Goal: Task Accomplishment & Management: Manage account settings

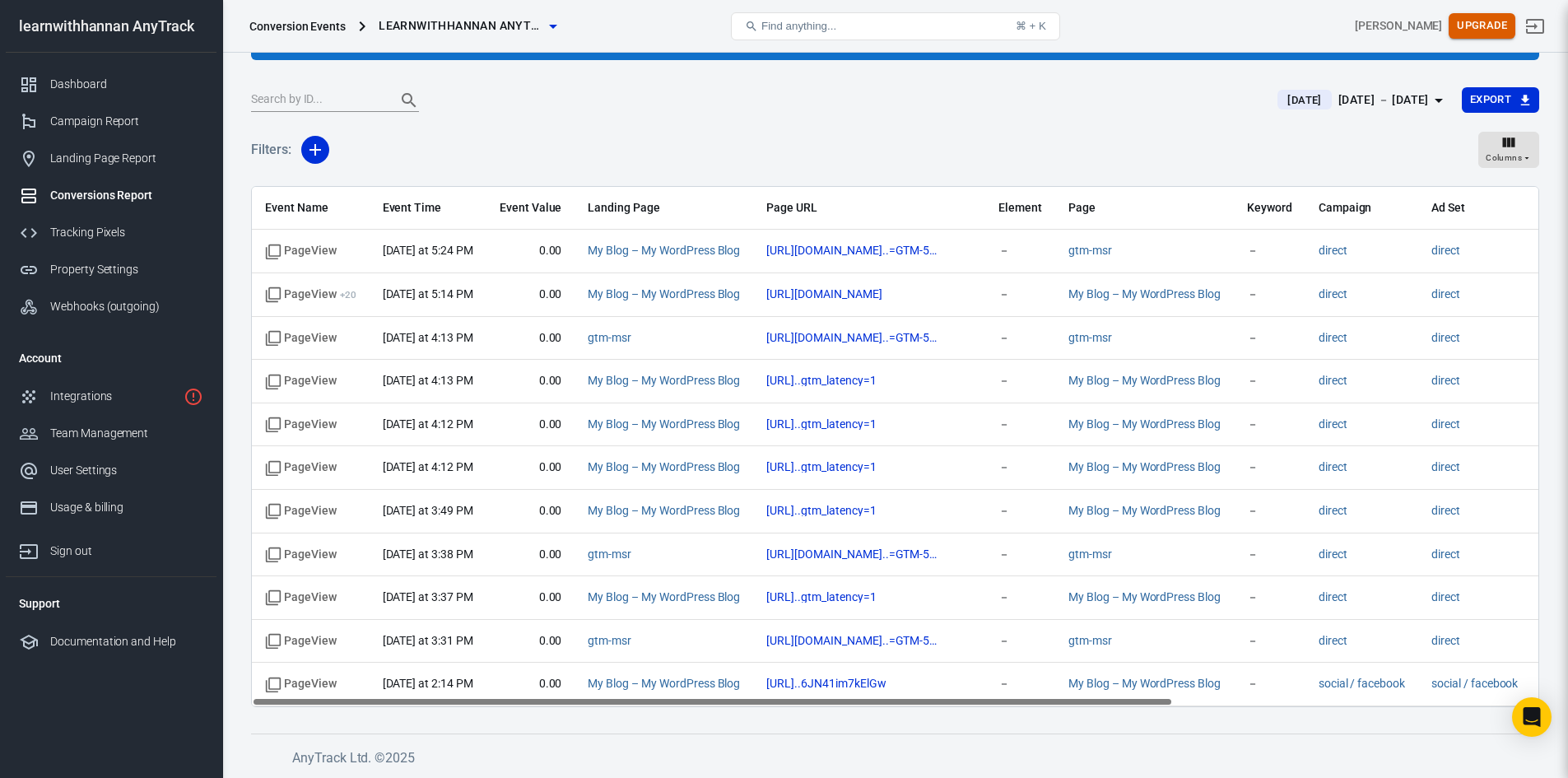
click at [1499, 28] on button "Upgrade" at bounding box center [1482, 26] width 67 height 26
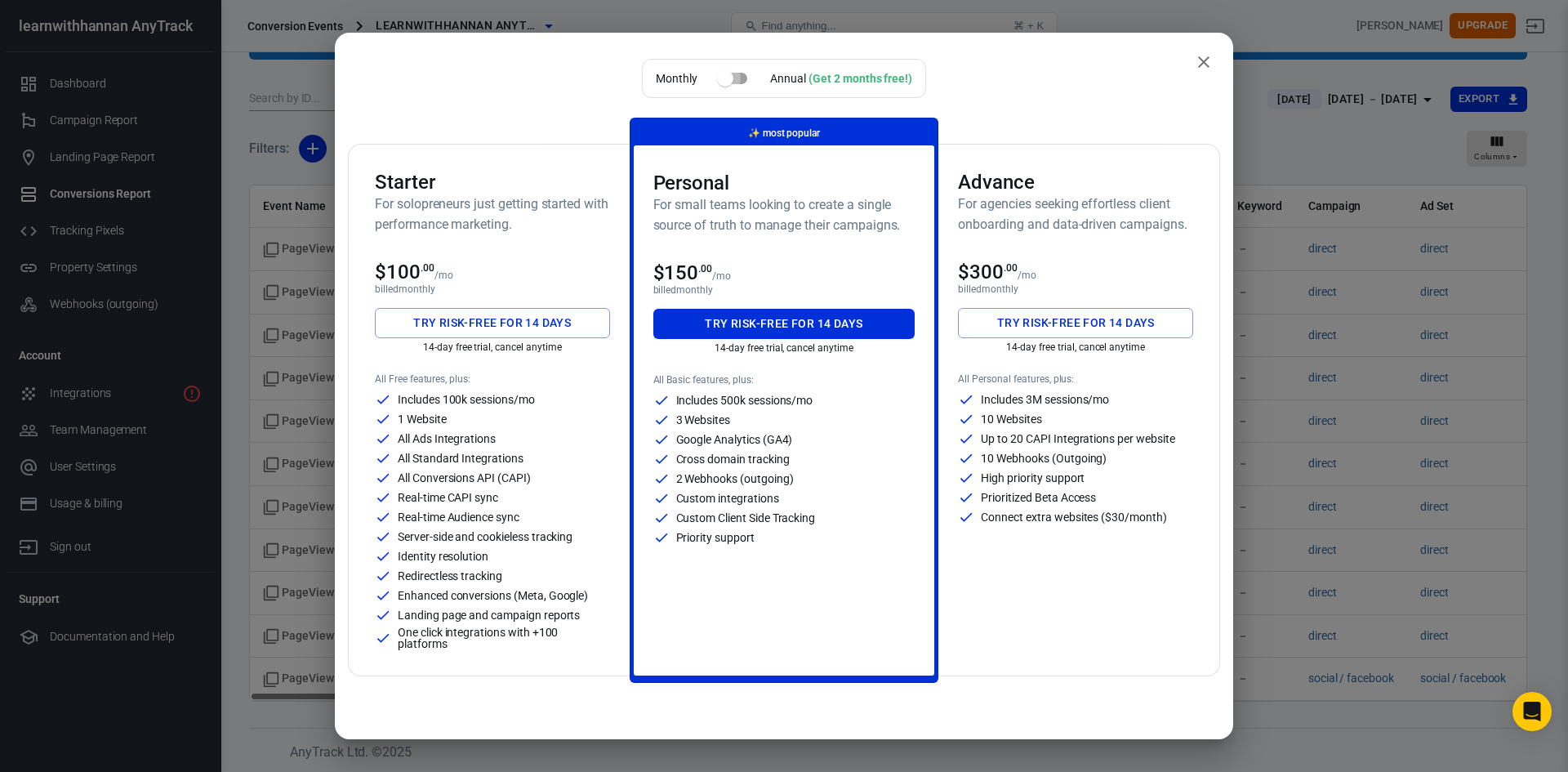
drag, startPoint x: 721, startPoint y: 78, endPoint x: 749, endPoint y: 77, distance: 28.0
click at [749, 77] on input "checkbox" at bounding box center [726, 78] width 93 height 31
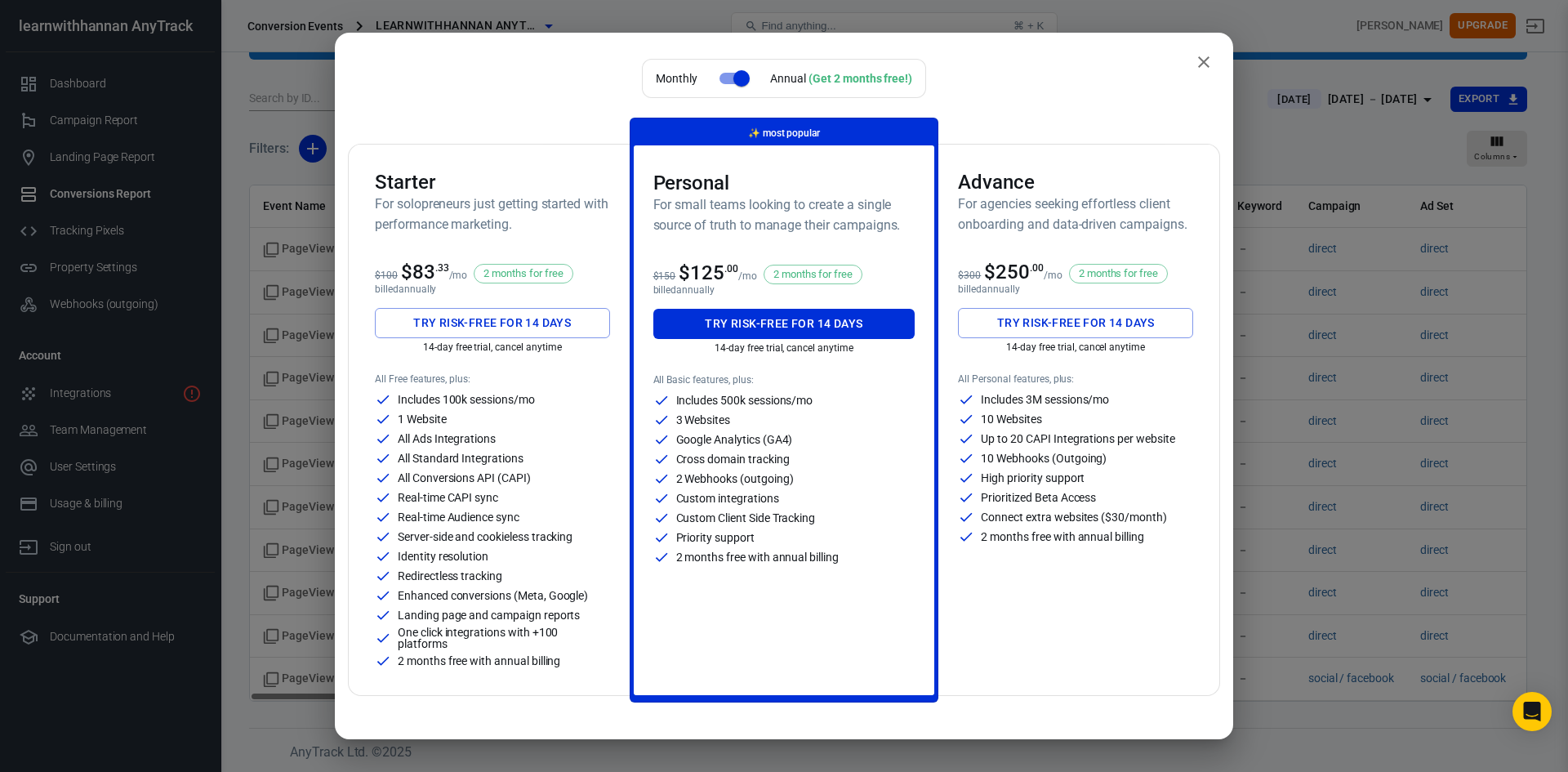
drag, startPoint x: 735, startPoint y: 78, endPoint x: 689, endPoint y: 83, distance: 46.3
click at [689, 83] on div "Monthly Annual (Get 2 months free!)" at bounding box center [784, 78] width 284 height 39
drag, startPoint x: 735, startPoint y: 76, endPoint x: 687, endPoint y: 75, distance: 48.0
click at [687, 75] on div "Monthly Annual (Get 2 months free!)" at bounding box center [784, 78] width 284 height 39
click at [714, 79] on input "checkbox" at bounding box center [742, 78] width 93 height 31
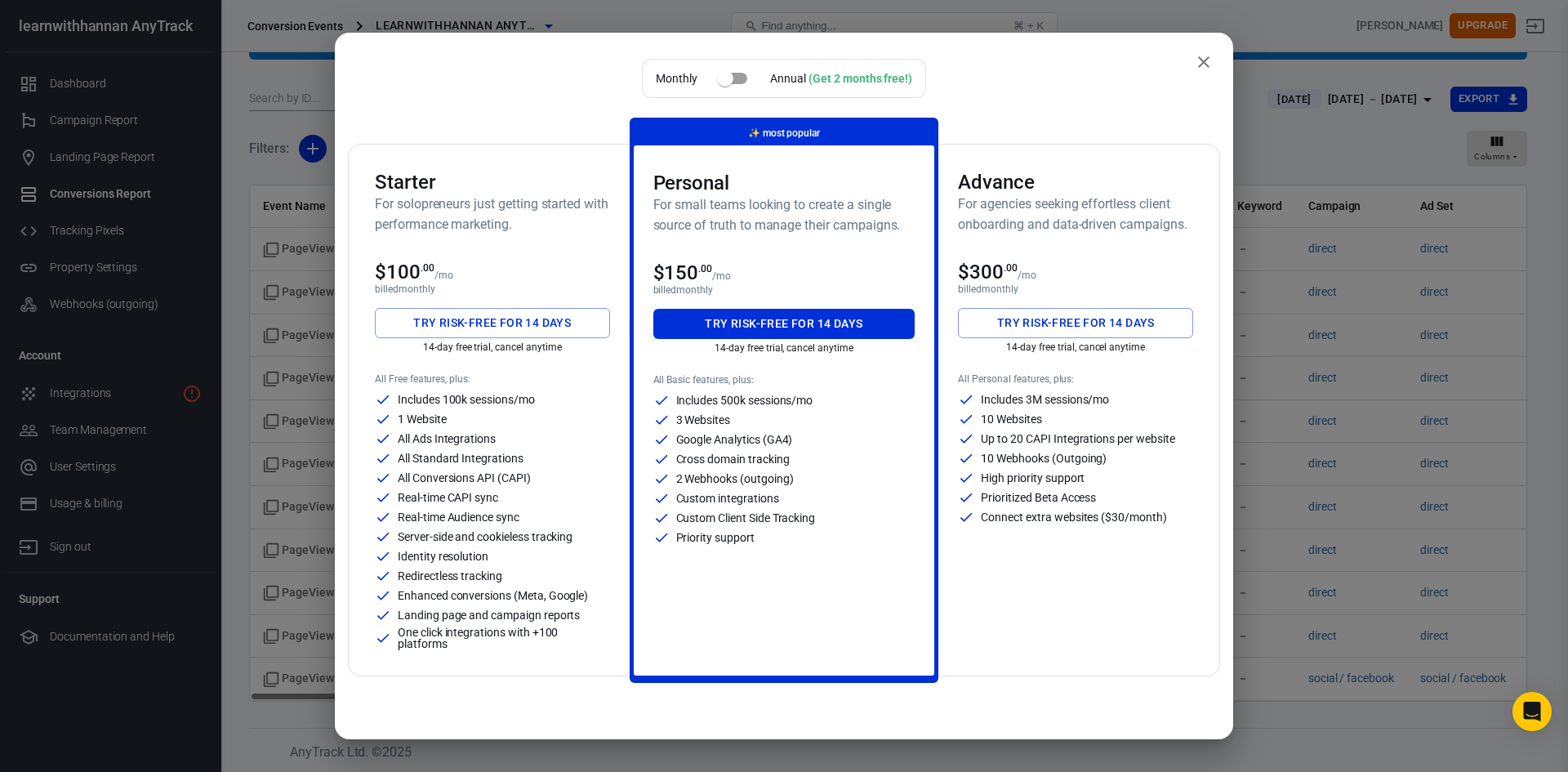
click at [737, 77] on input "checkbox" at bounding box center [726, 78] width 93 height 31
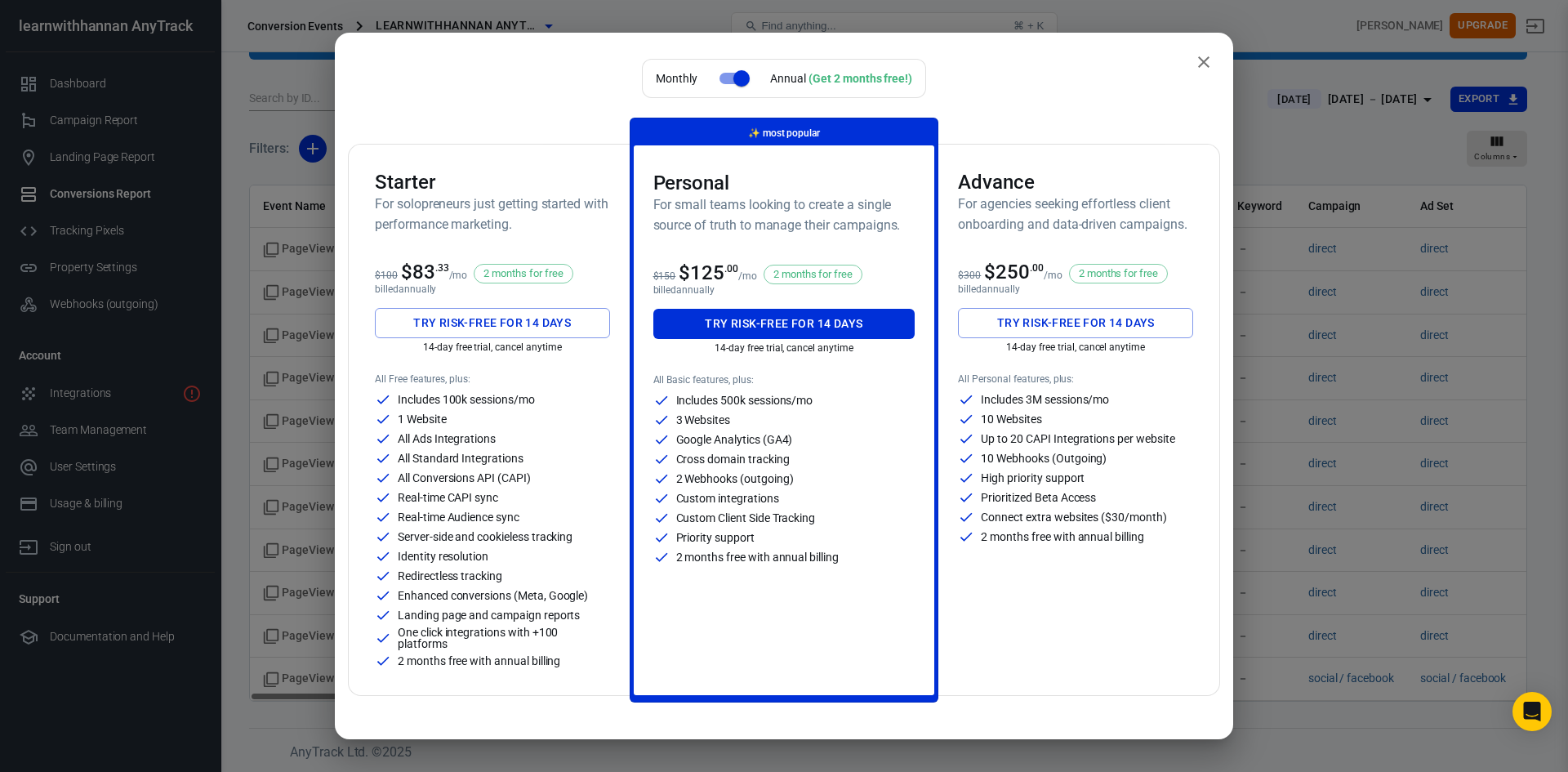
click at [524, 120] on div "Monthly Annual (Get 2 months free!) Starter For solopreneurs just getting start…" at bounding box center [784, 377] width 872 height 637
click at [715, 78] on input "checkbox" at bounding box center [742, 78] width 93 height 31
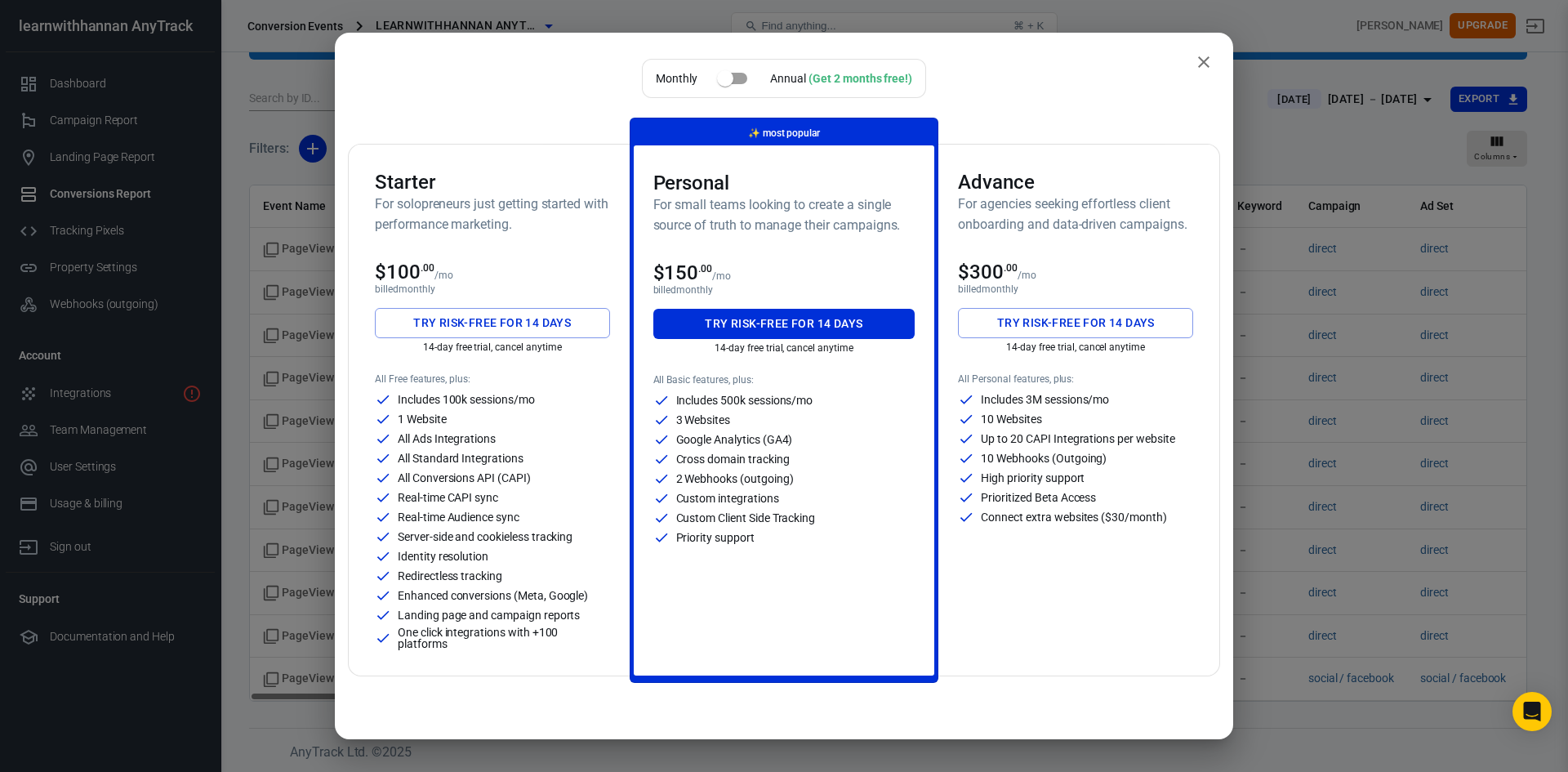
click at [741, 78] on input "checkbox" at bounding box center [726, 78] width 93 height 31
checkbox input "true"
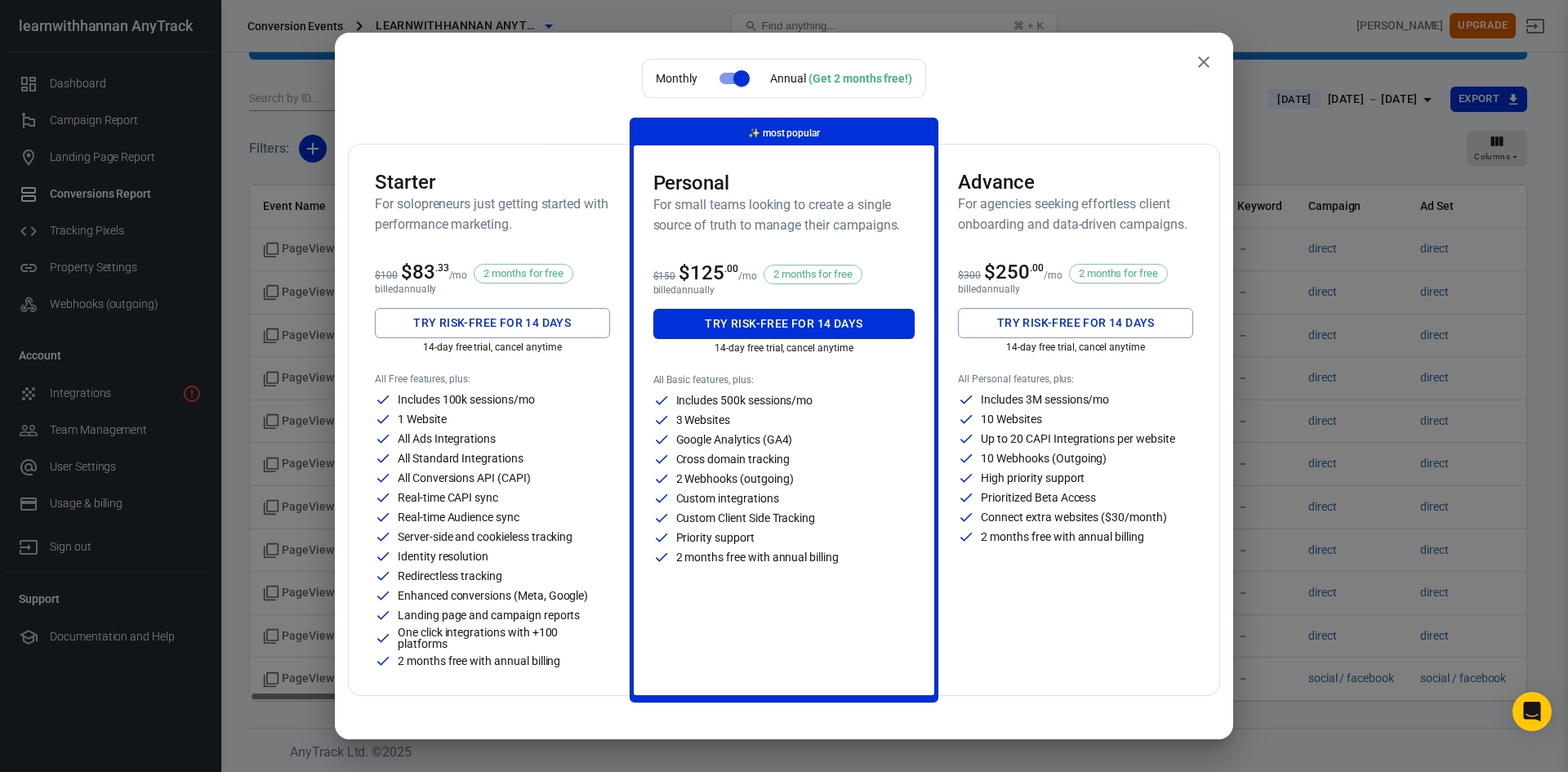
click at [1198, 63] on icon "close" at bounding box center [1203, 62] width 11 height 11
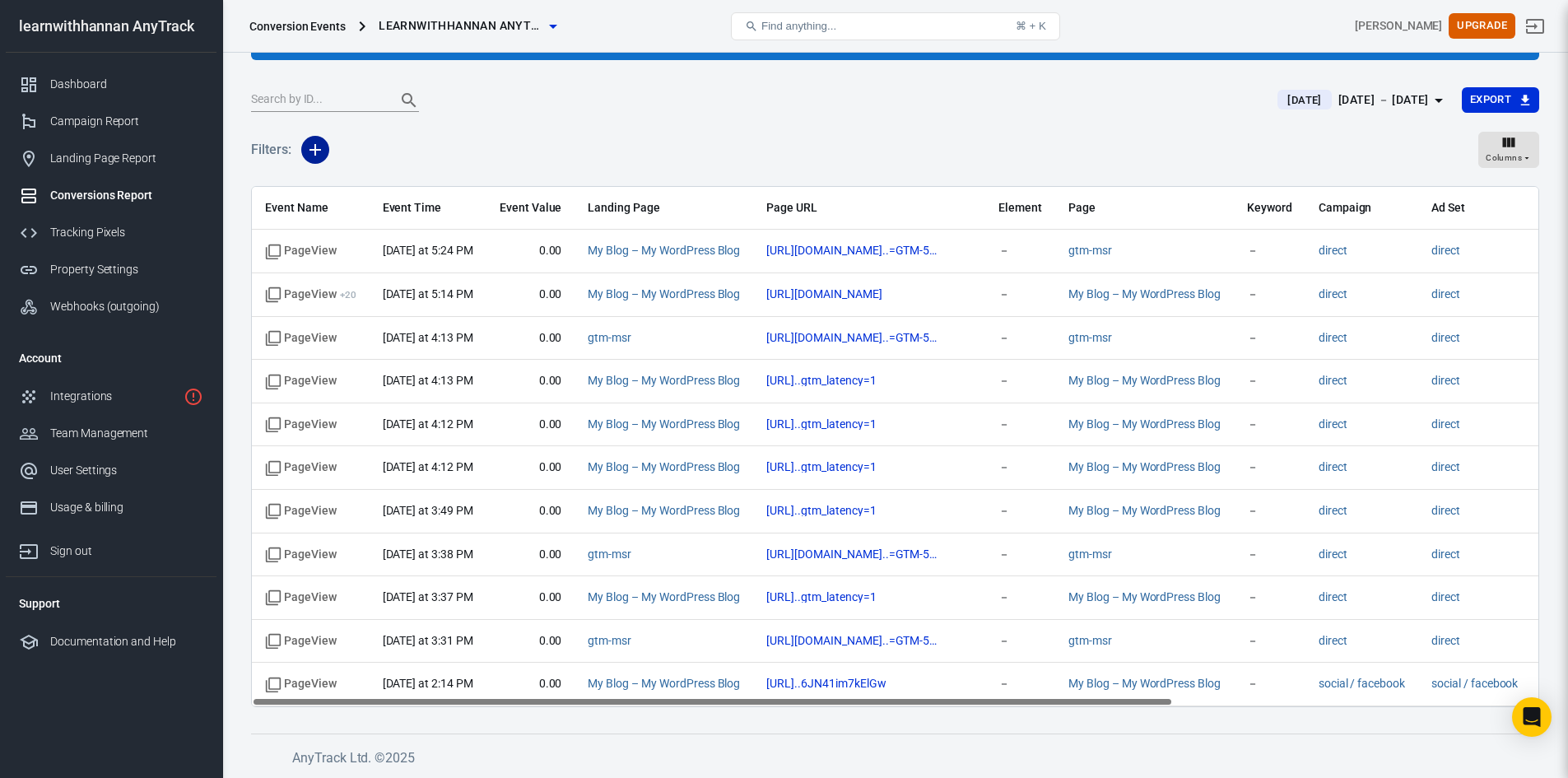
click at [314, 152] on icon "button" at bounding box center [315, 149] width 11 height 11
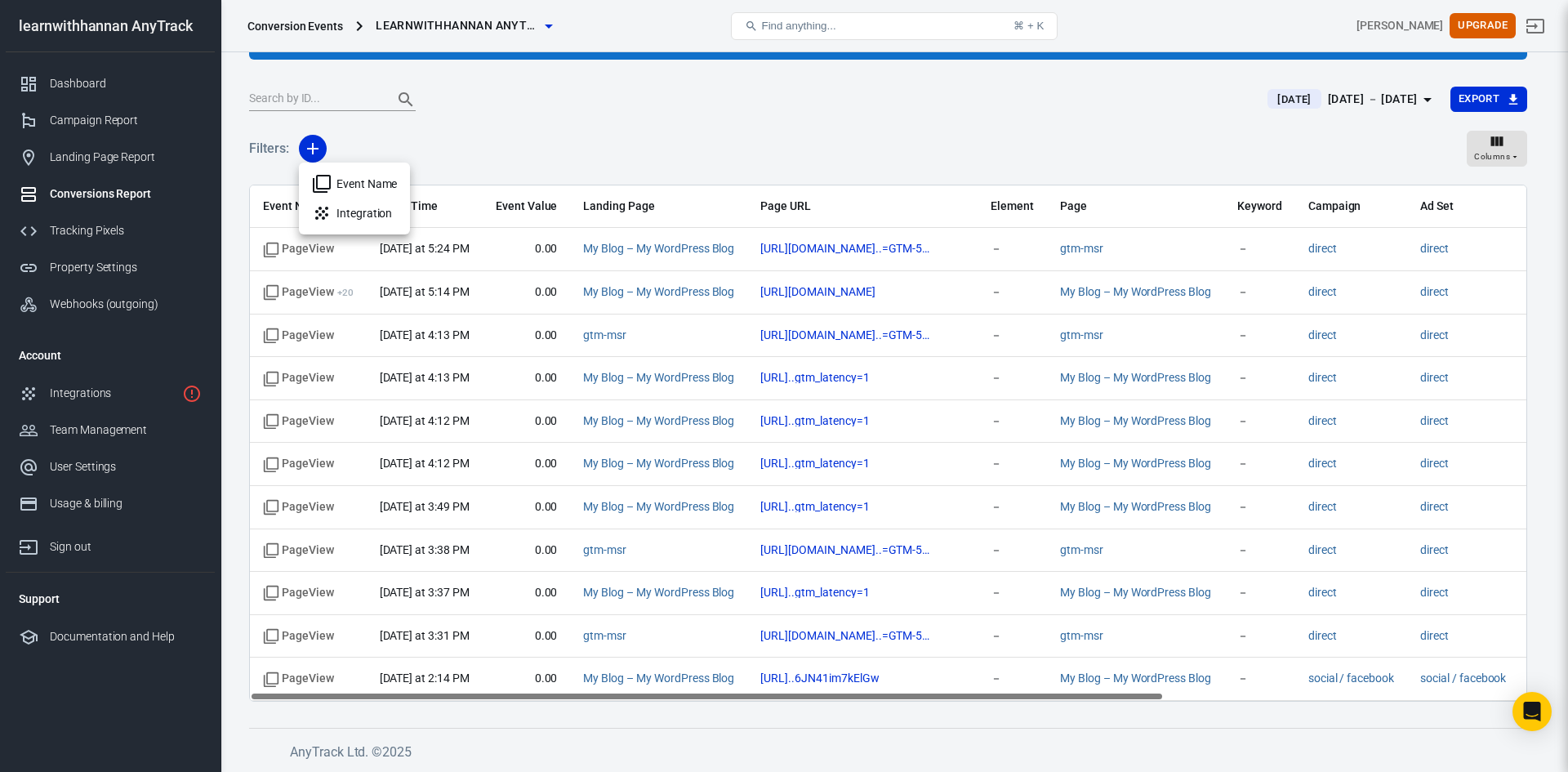
click at [501, 123] on div at bounding box center [784, 386] width 1568 height 772
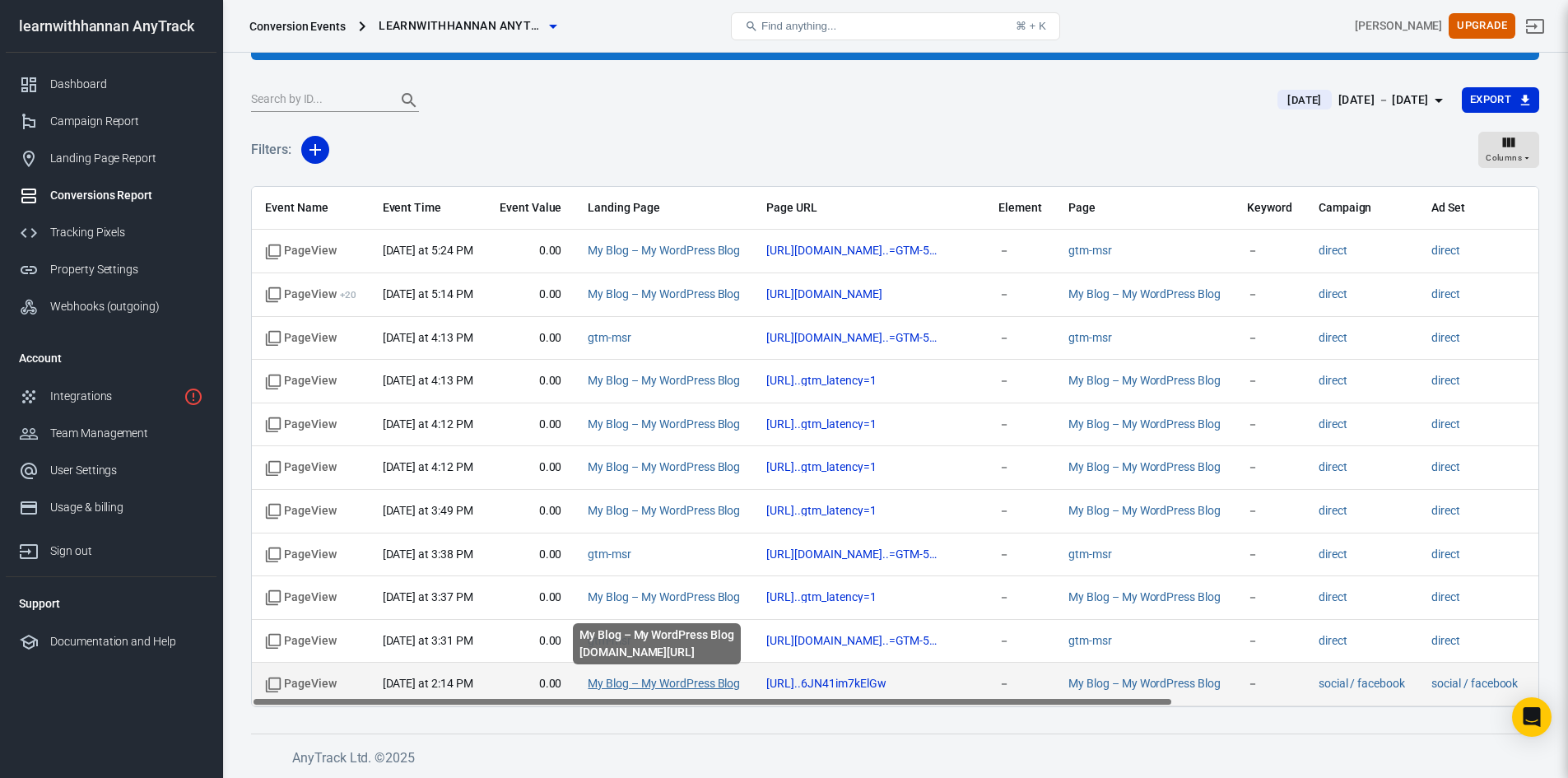
click at [663, 679] on link "My Blog – My WordPress Blog" at bounding box center [663, 683] width 152 height 13
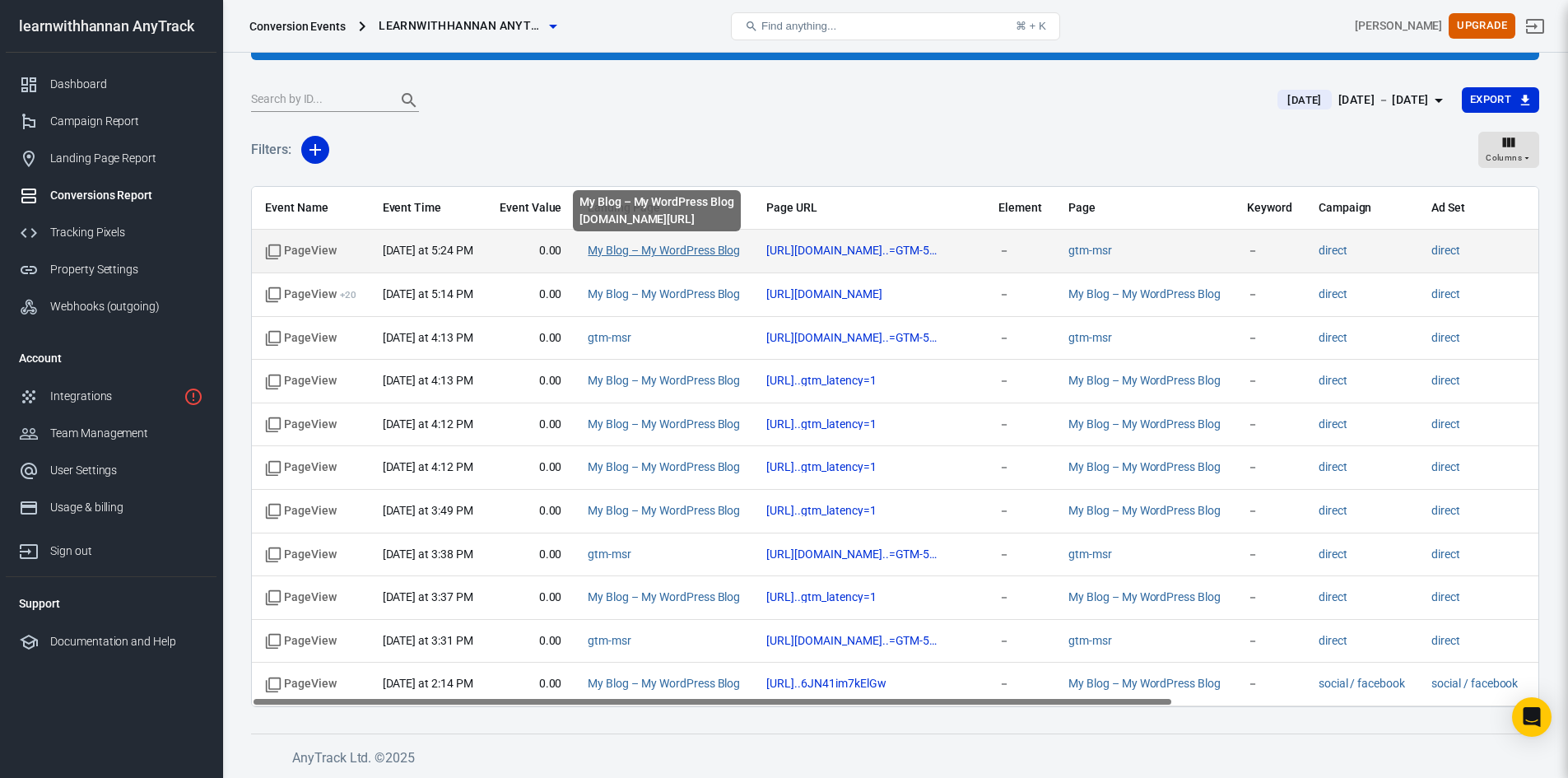
click at [694, 253] on link "My Blog – My WordPress Blog" at bounding box center [663, 251] width 152 height 13
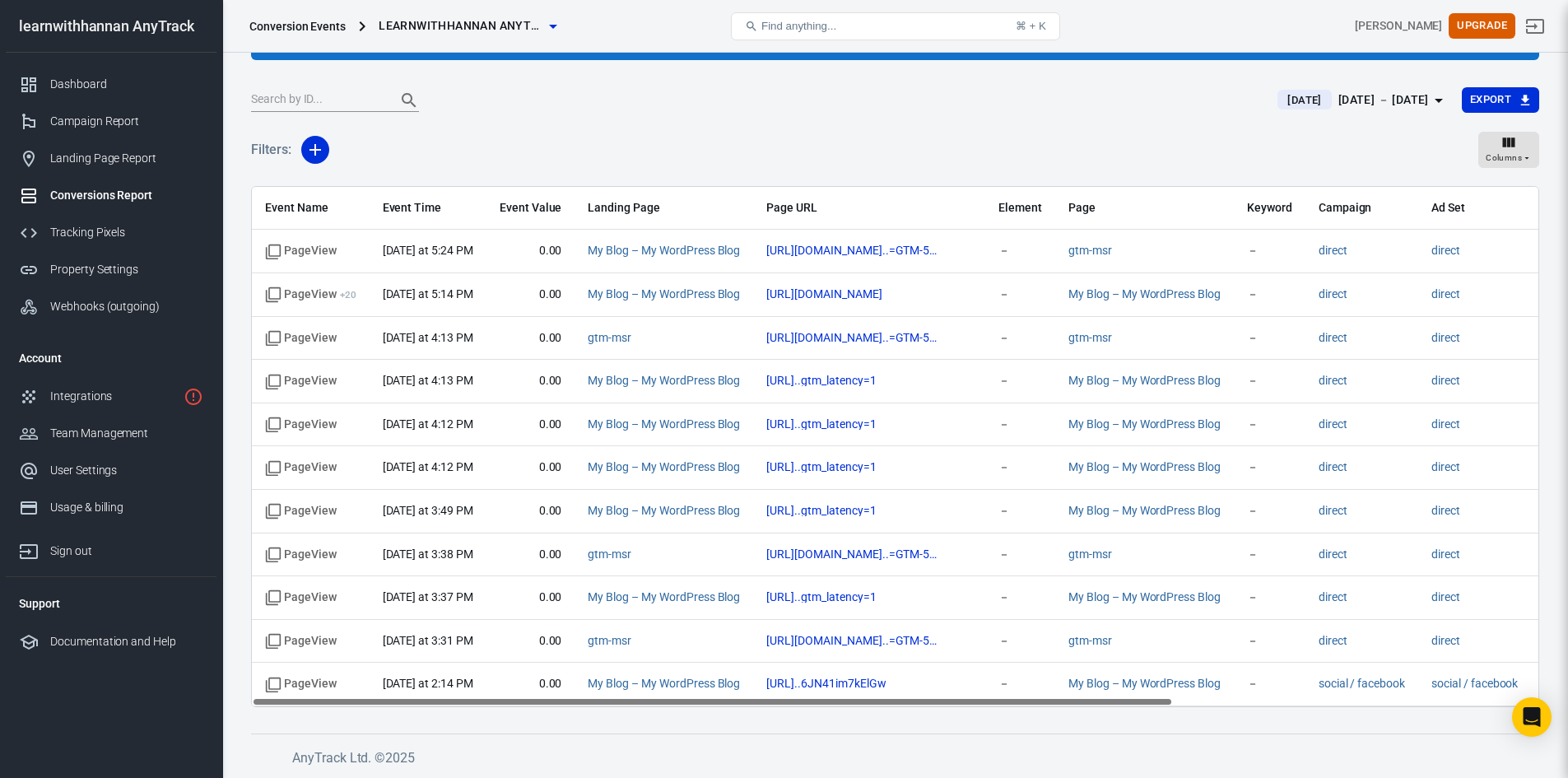
click at [921, 123] on div "Today Sep 27 － Sep 27, 2025 Export" at bounding box center [895, 106] width 1288 height 40
click at [531, 21] on span "learnwithhannan AnyTrack" at bounding box center [461, 25] width 165 height 20
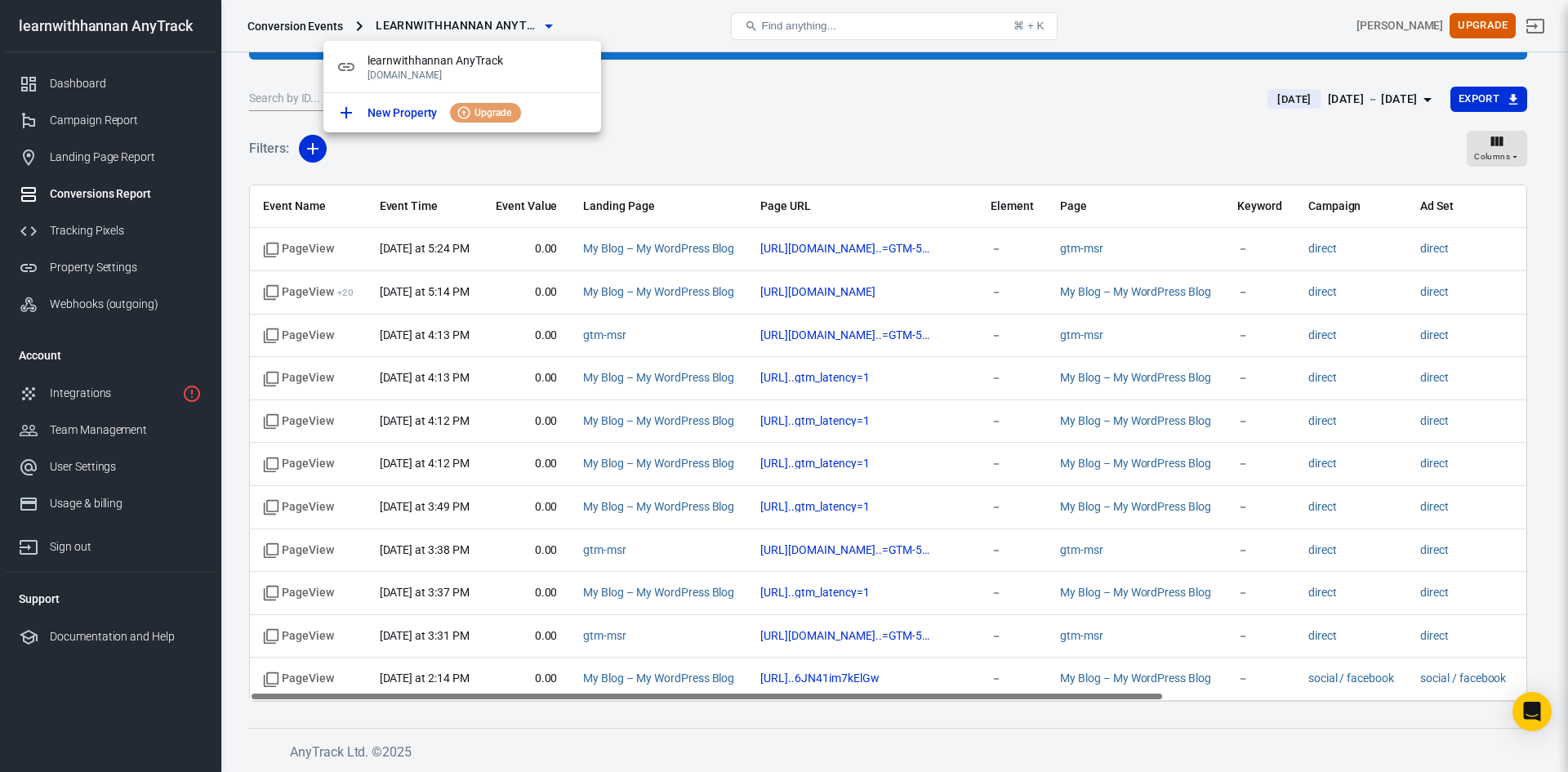
click at [527, 21] on div at bounding box center [784, 386] width 1568 height 772
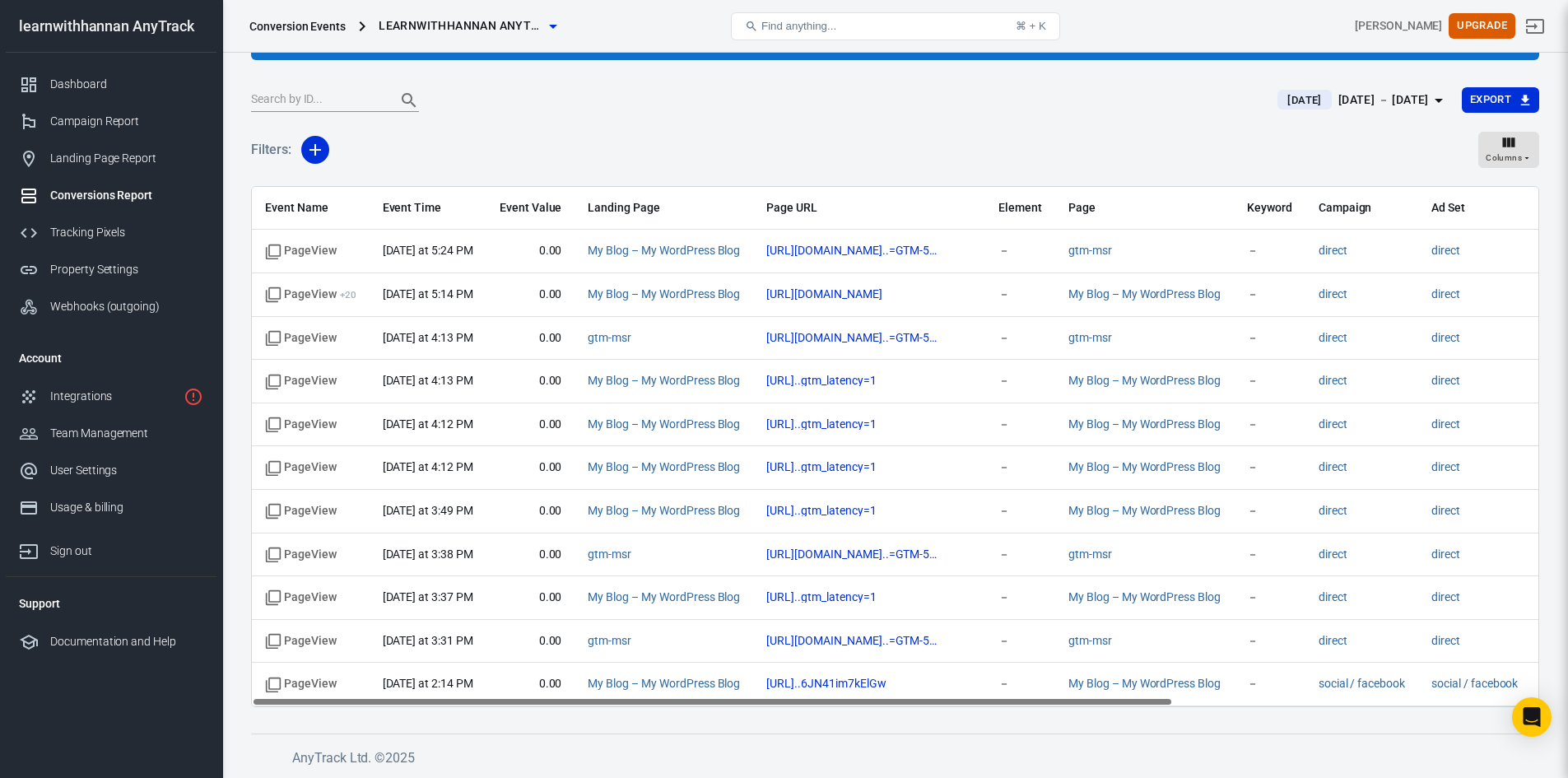
click at [854, 106] on div at bounding box center [754, 100] width 1007 height 23
click at [133, 267] on div "Property Settings" at bounding box center [126, 270] width 153 height 17
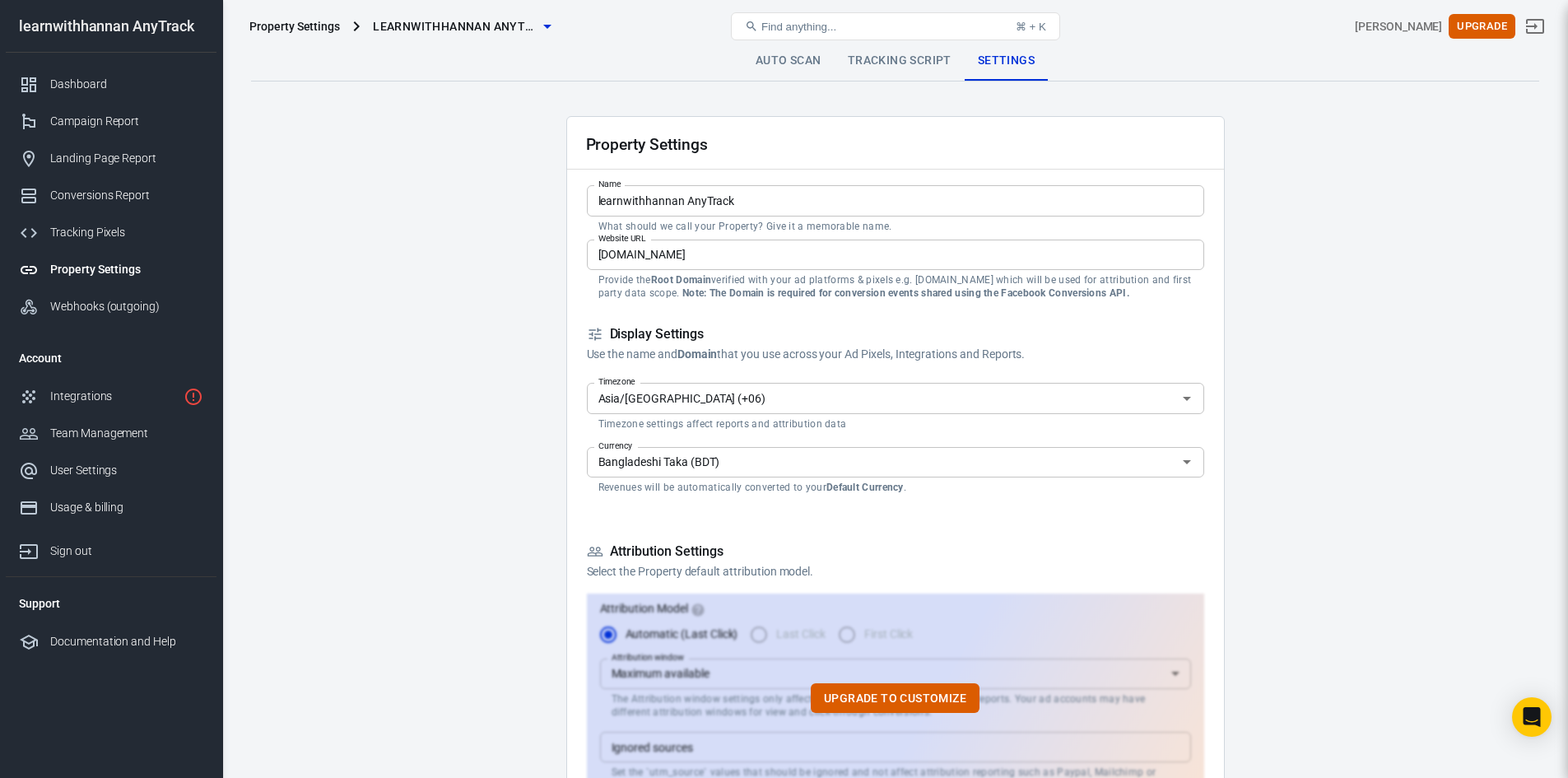
click at [778, 60] on link "Auto Scan" at bounding box center [789, 60] width 92 height 39
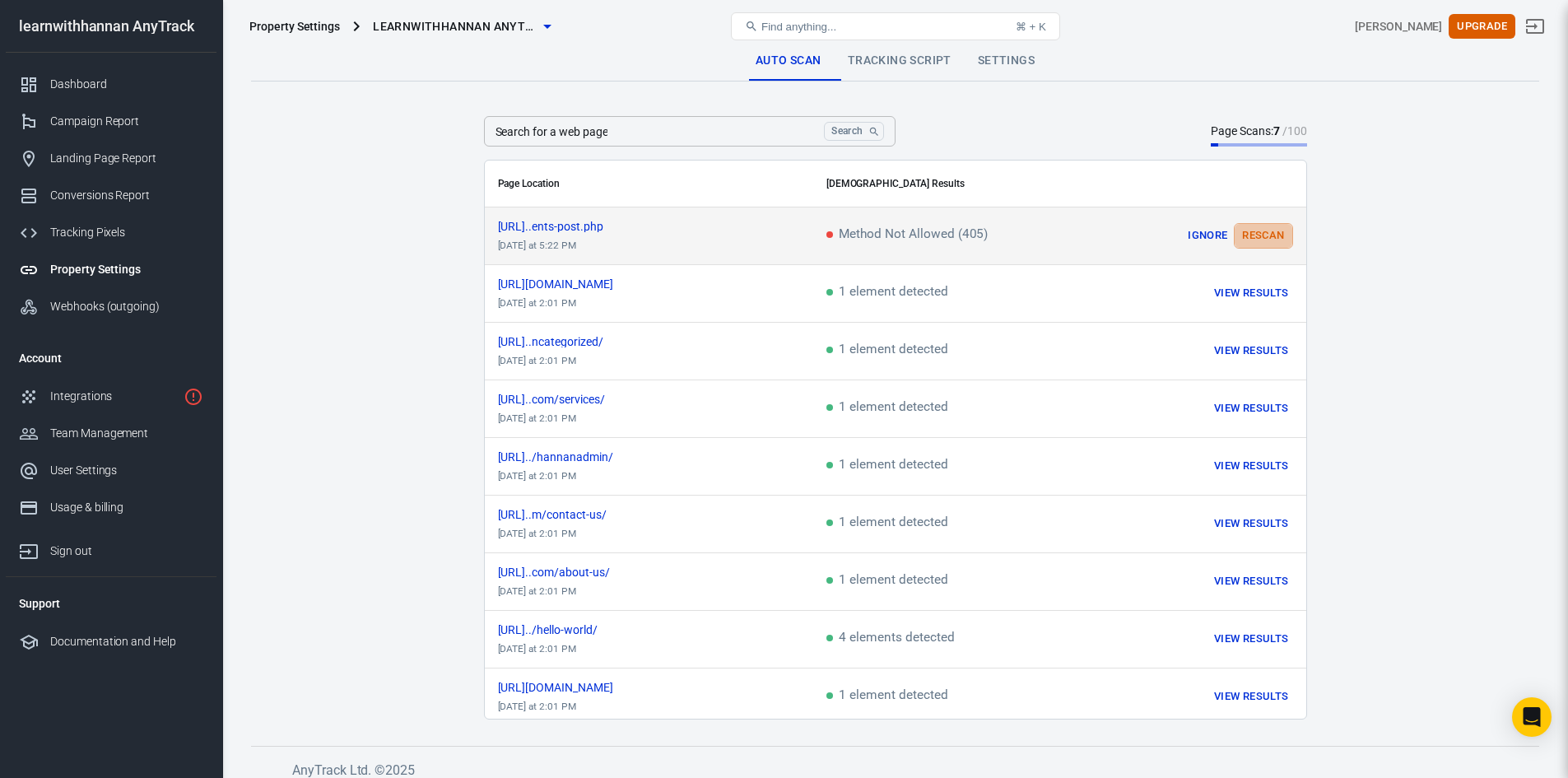
click at [1271, 228] on button "Rescan" at bounding box center [1263, 235] width 58 height 26
click at [1281, 233] on icon "scrollable content" at bounding box center [1279, 236] width 13 height 13
click at [1257, 232] on button "Rescan" at bounding box center [1263, 235] width 58 height 26
click at [896, 56] on link "Tracking Script" at bounding box center [900, 60] width 130 height 39
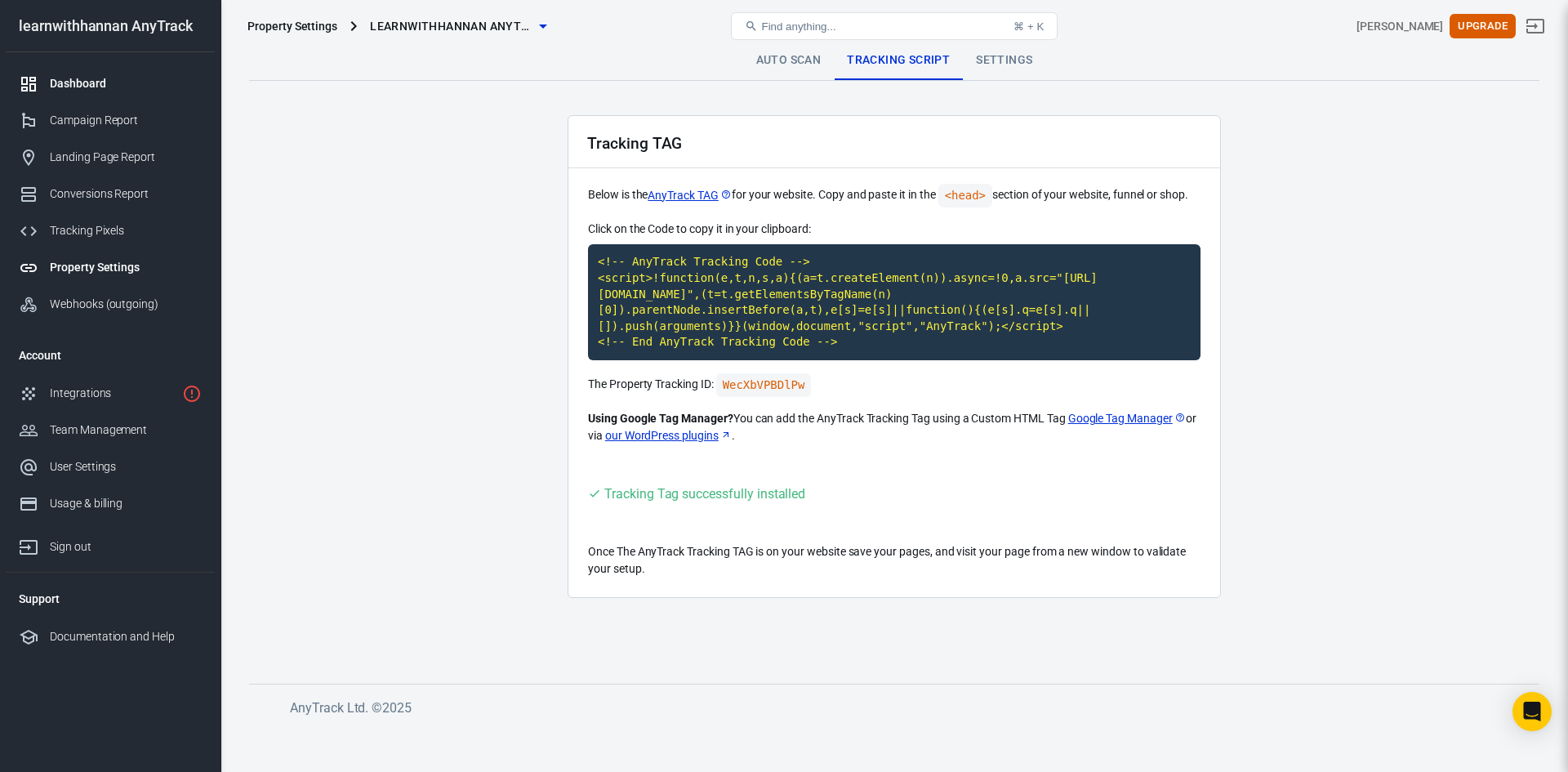
click at [86, 87] on div "Dashboard" at bounding box center [125, 84] width 152 height 17
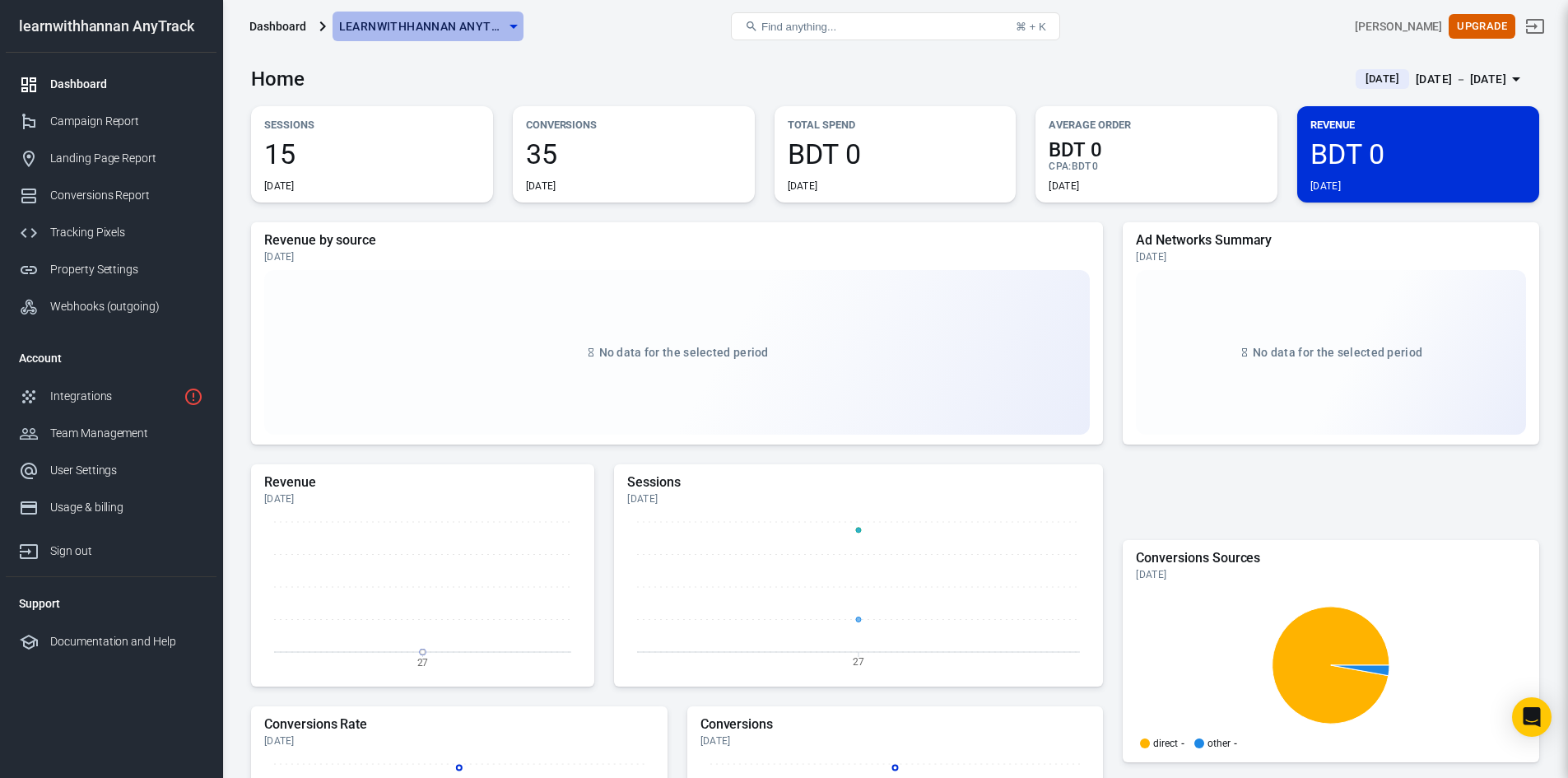
click at [505, 27] on icon "button" at bounding box center [513, 26] width 20 height 20
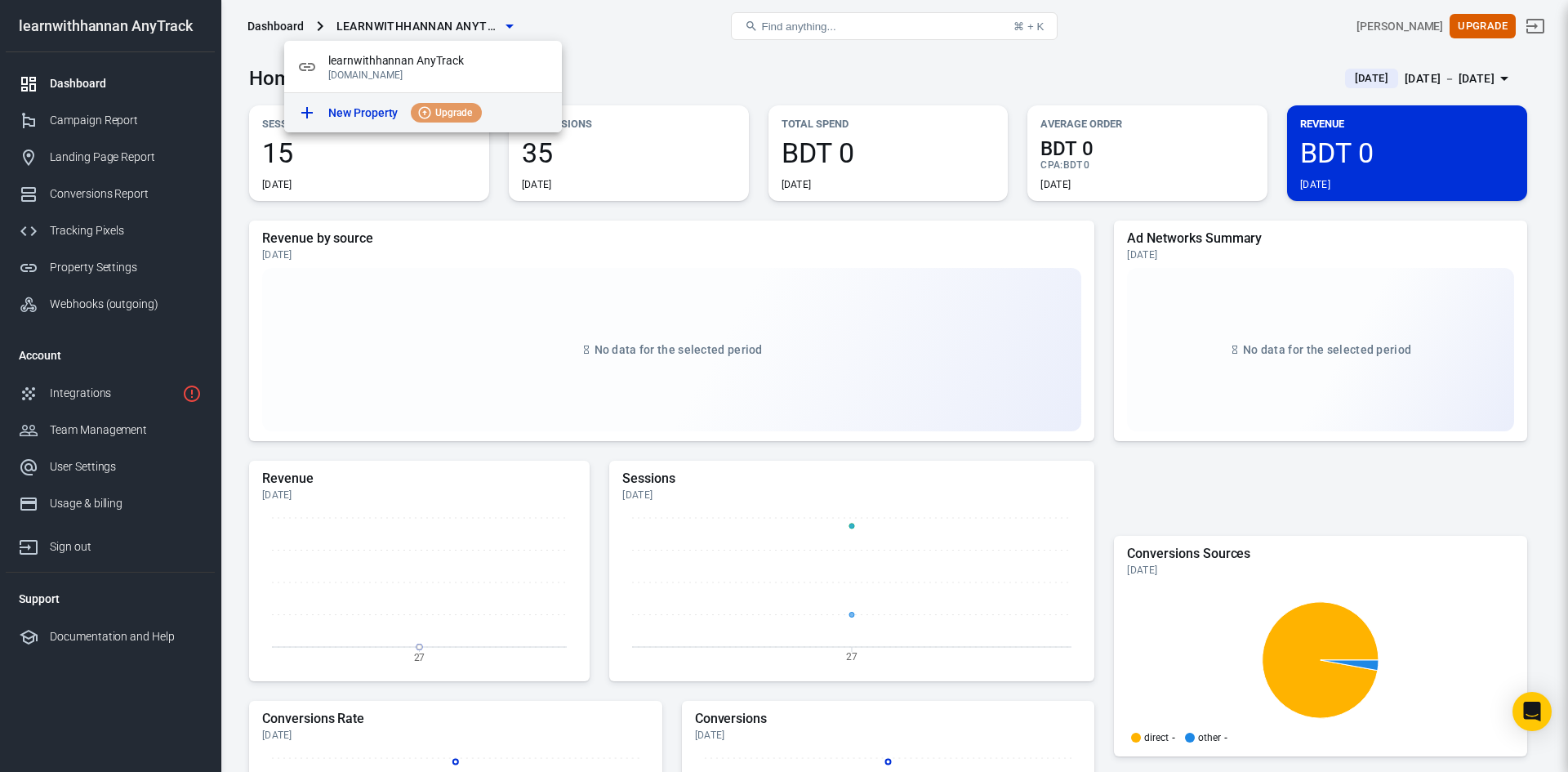
click at [352, 117] on p "New Property" at bounding box center [363, 113] width 69 height 17
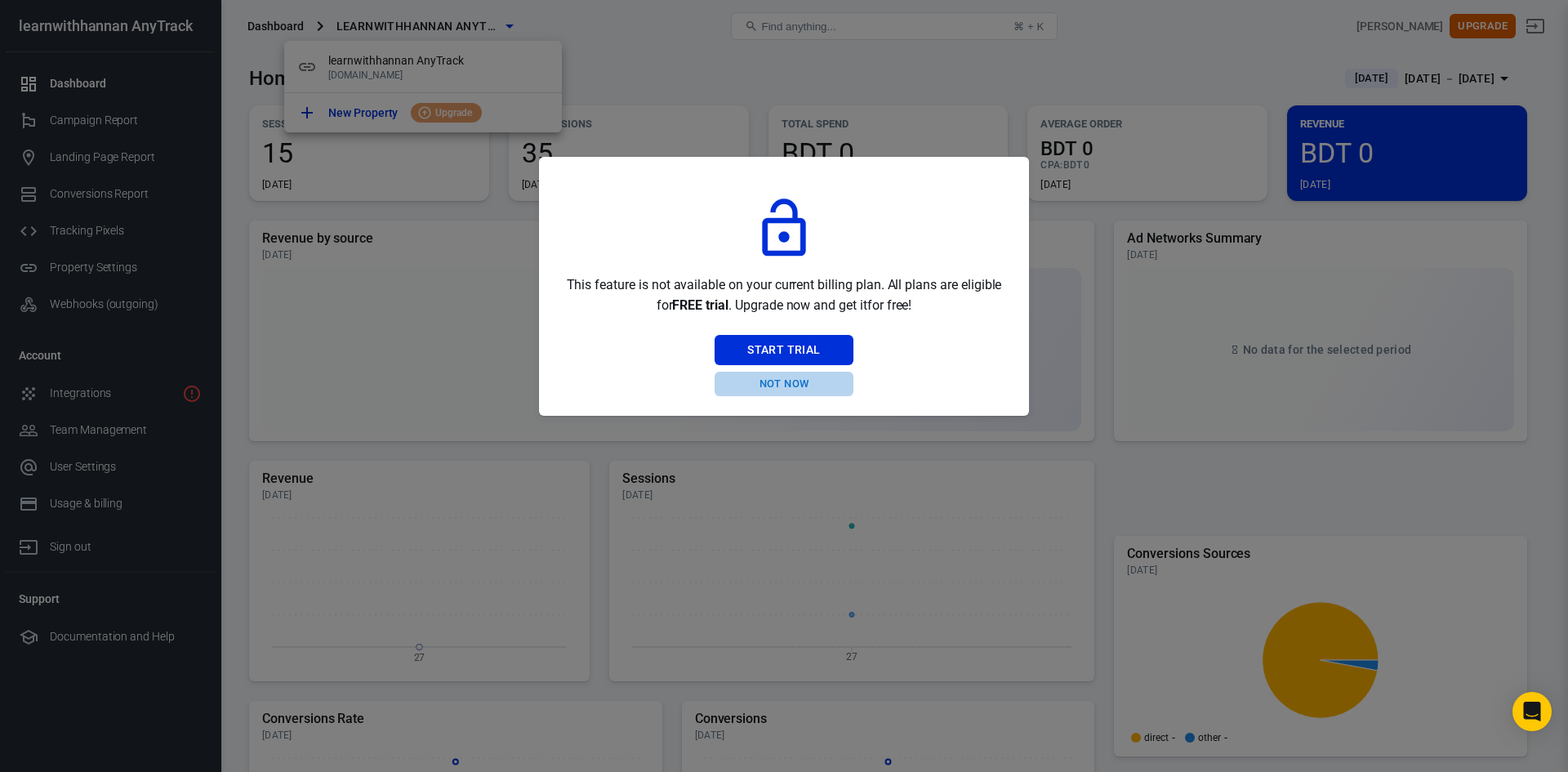
click at [768, 381] on button "Not Now" at bounding box center [783, 384] width 138 height 26
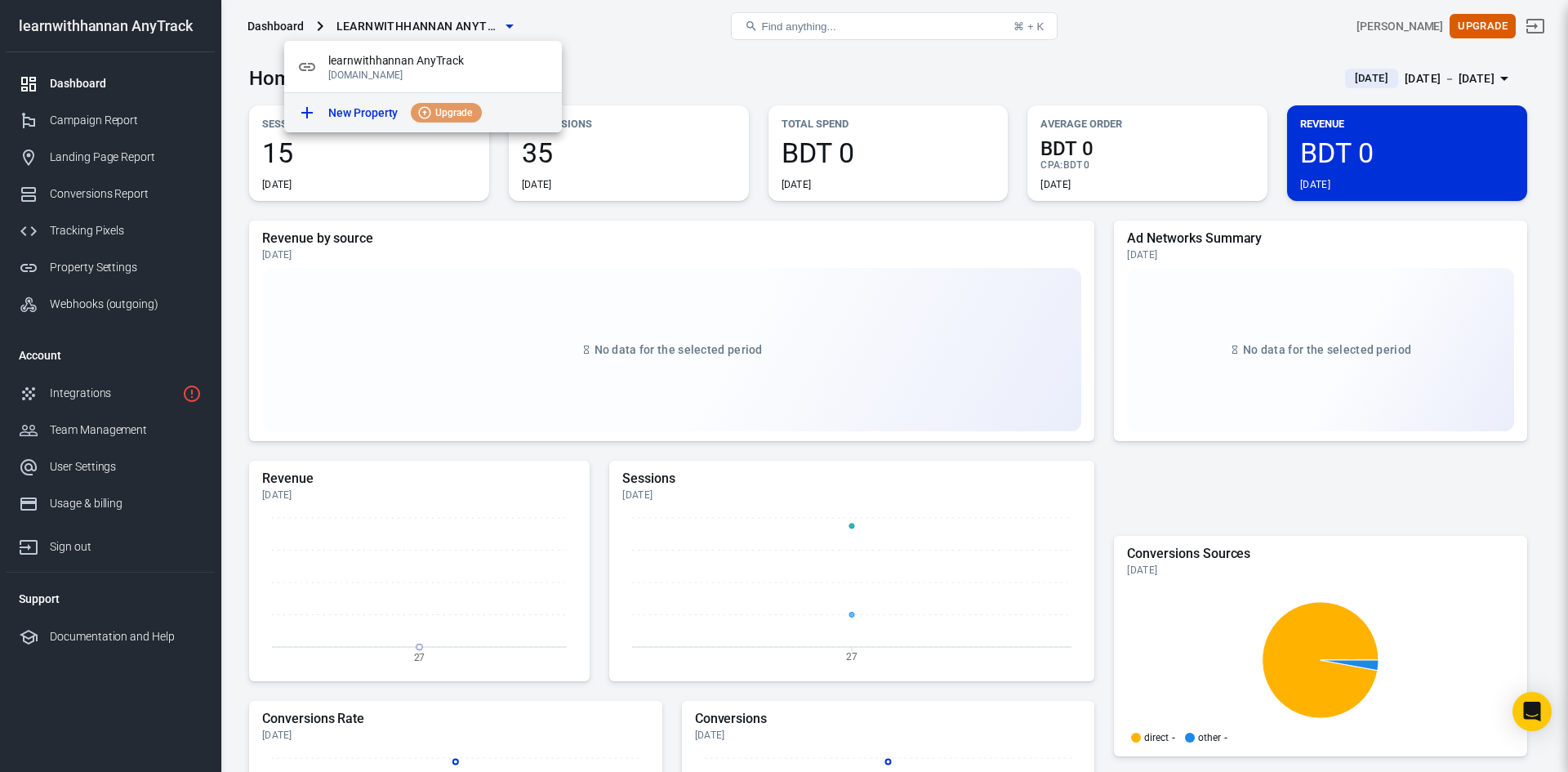
click at [451, 106] on span "Upgrade" at bounding box center [453, 112] width 49 height 14
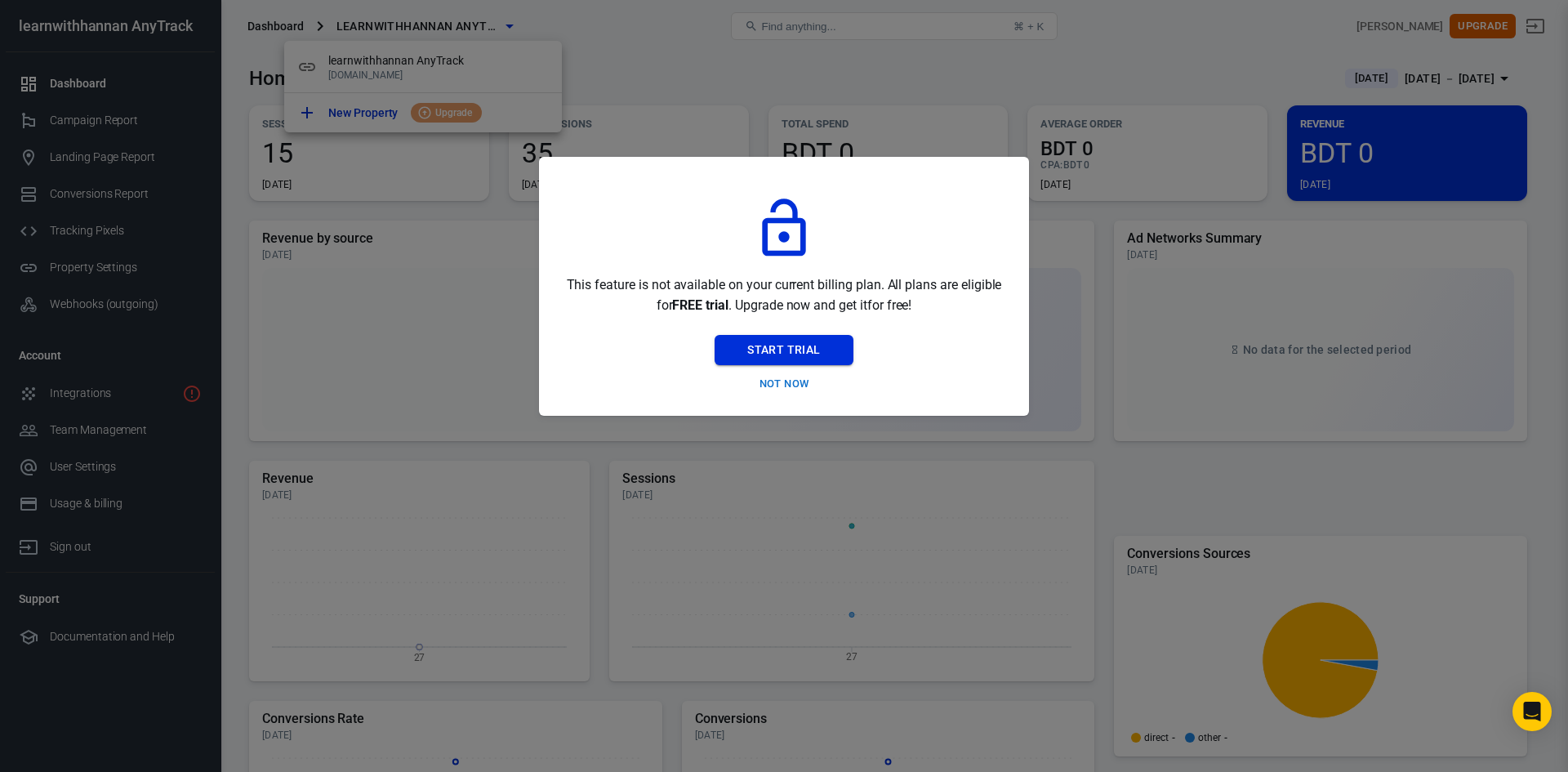
click at [807, 351] on button "Start Trial" at bounding box center [783, 350] width 138 height 30
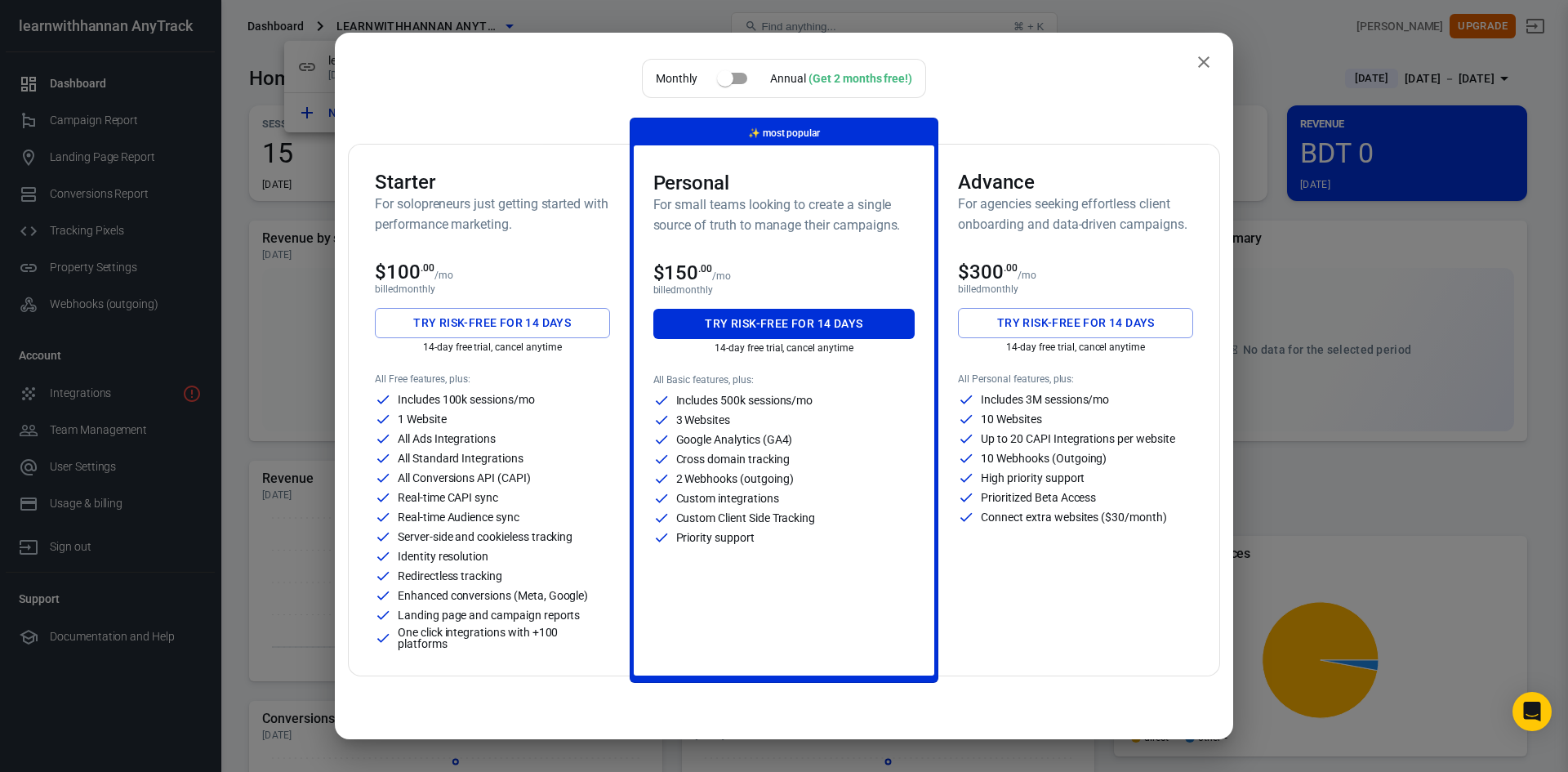
click at [1194, 67] on icon "close" at bounding box center [1203, 62] width 20 height 20
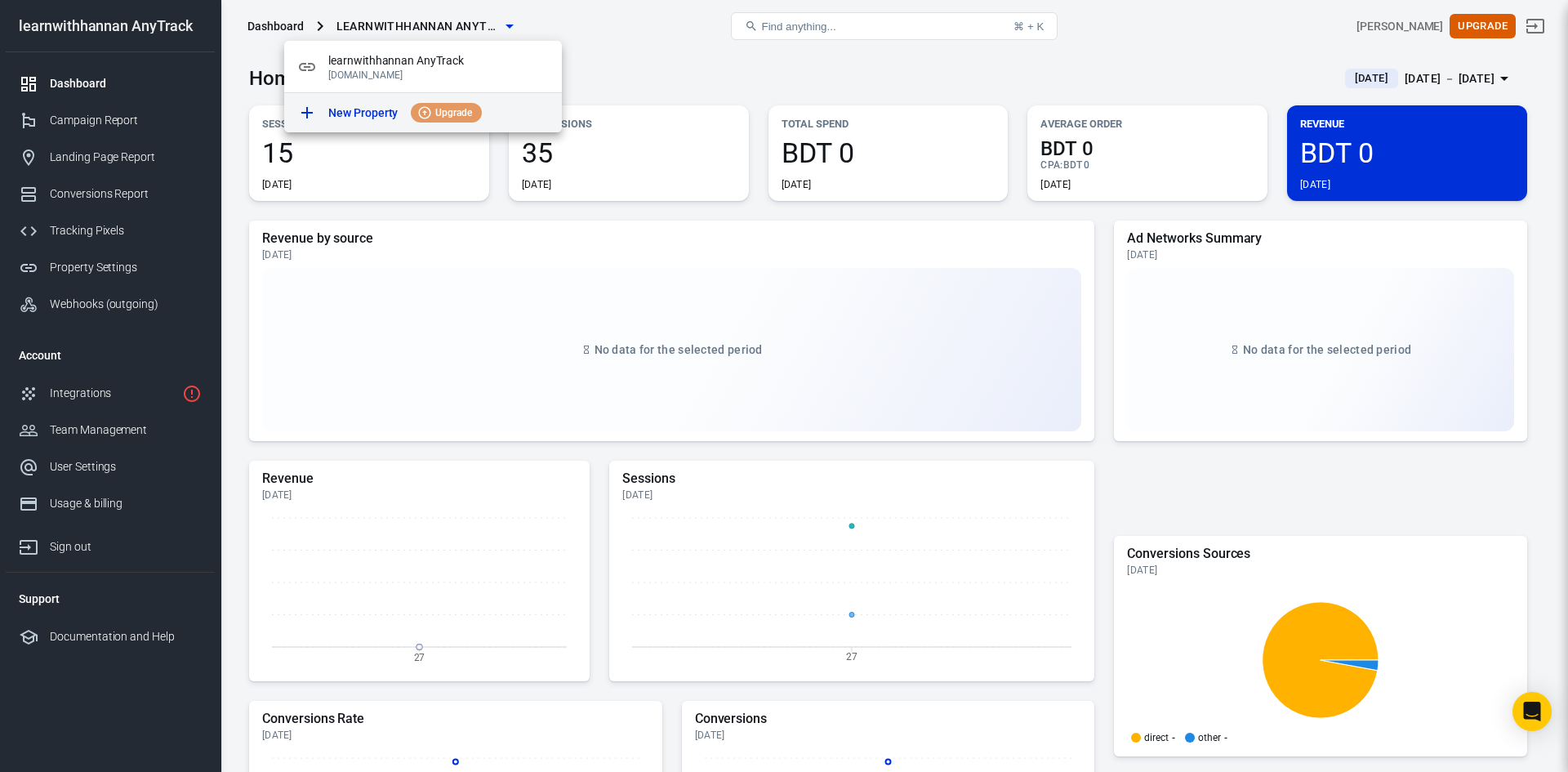
click at [368, 113] on p "New Property" at bounding box center [363, 113] width 69 height 17
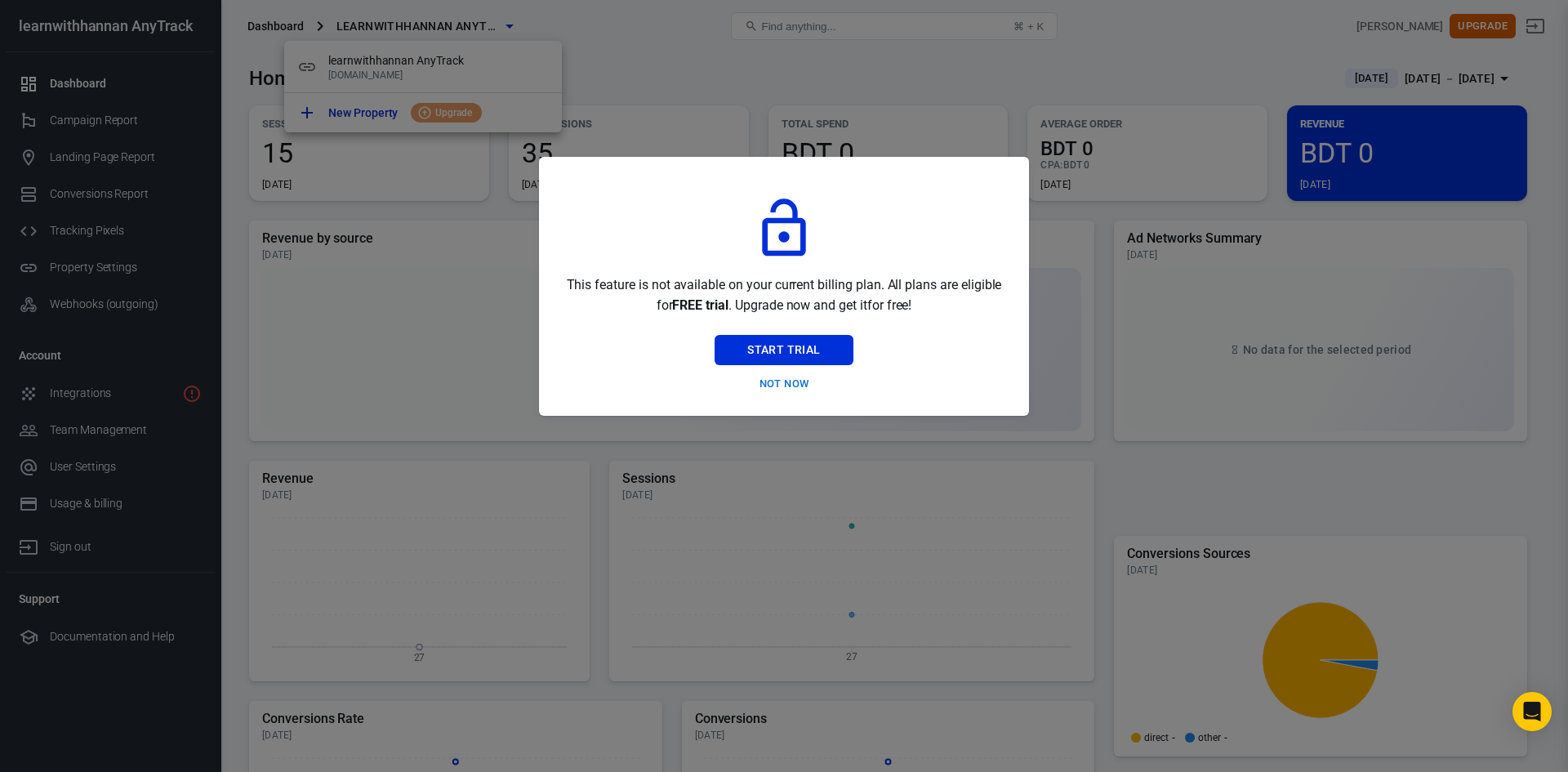
click at [786, 386] on button "Not Now" at bounding box center [783, 384] width 138 height 26
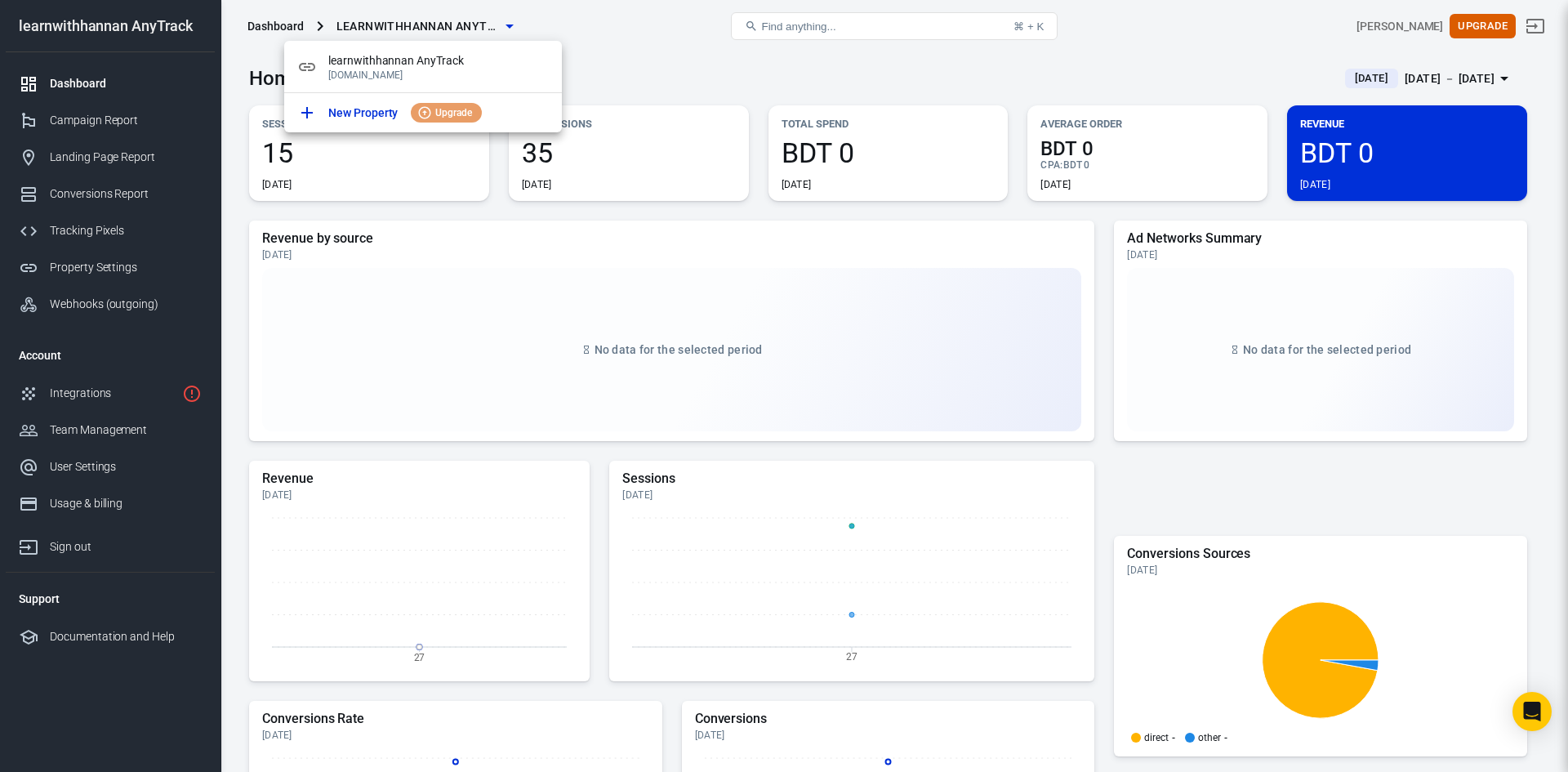
click at [492, 198] on div at bounding box center [784, 386] width 1568 height 772
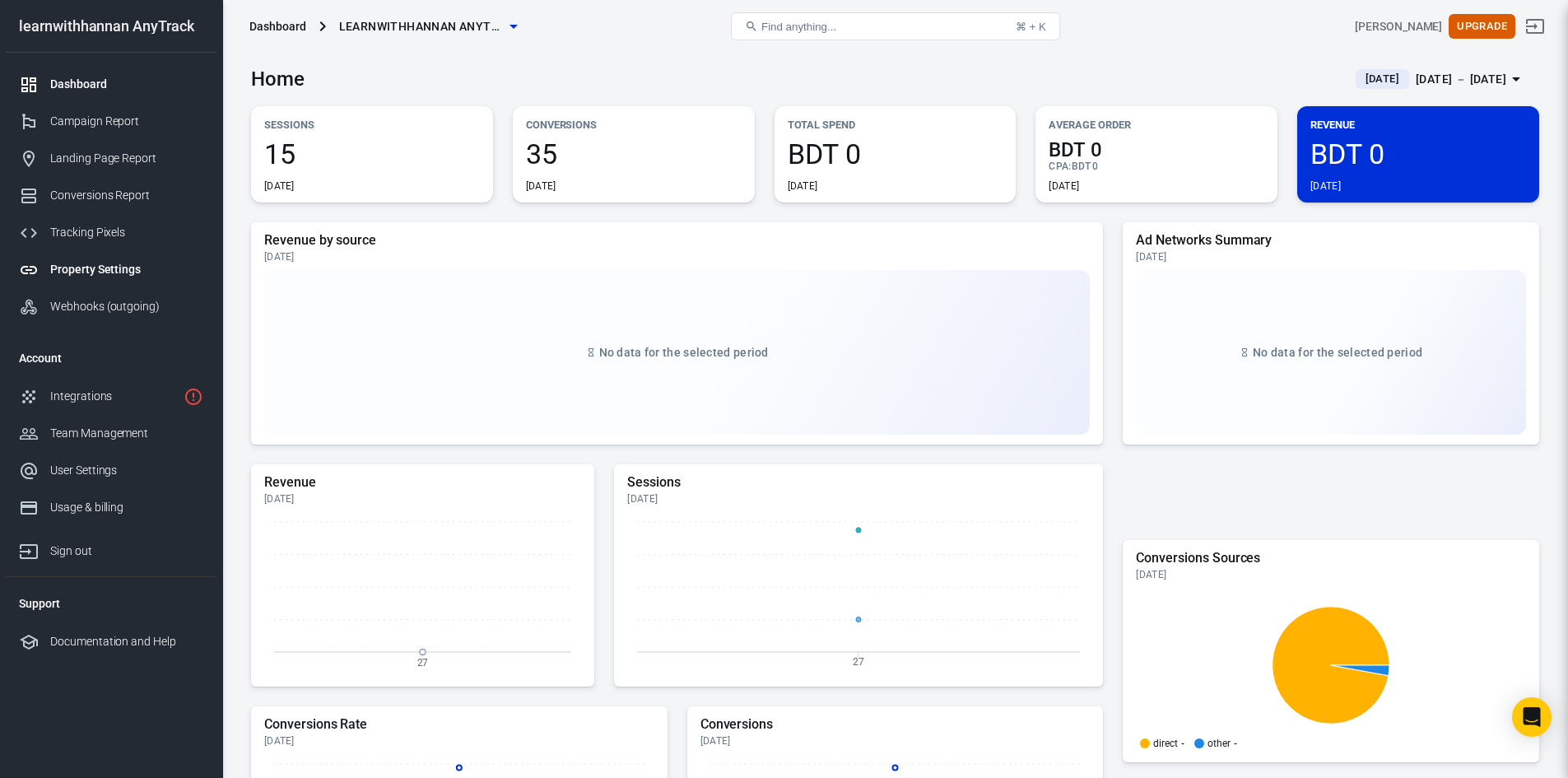
click at [110, 263] on div "Property Settings" at bounding box center [126, 270] width 153 height 17
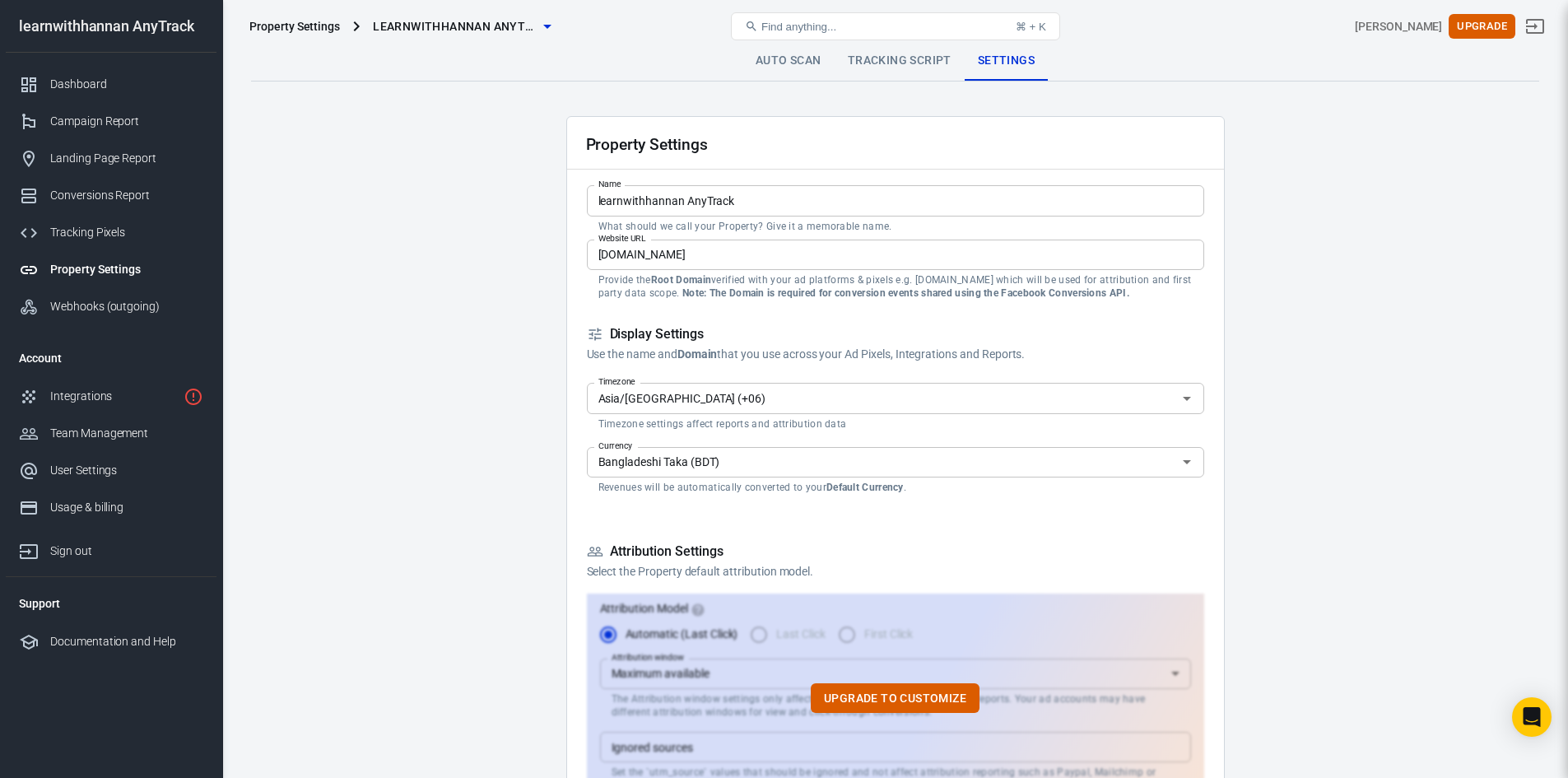
click at [772, 59] on link "Auto Scan" at bounding box center [789, 60] width 92 height 39
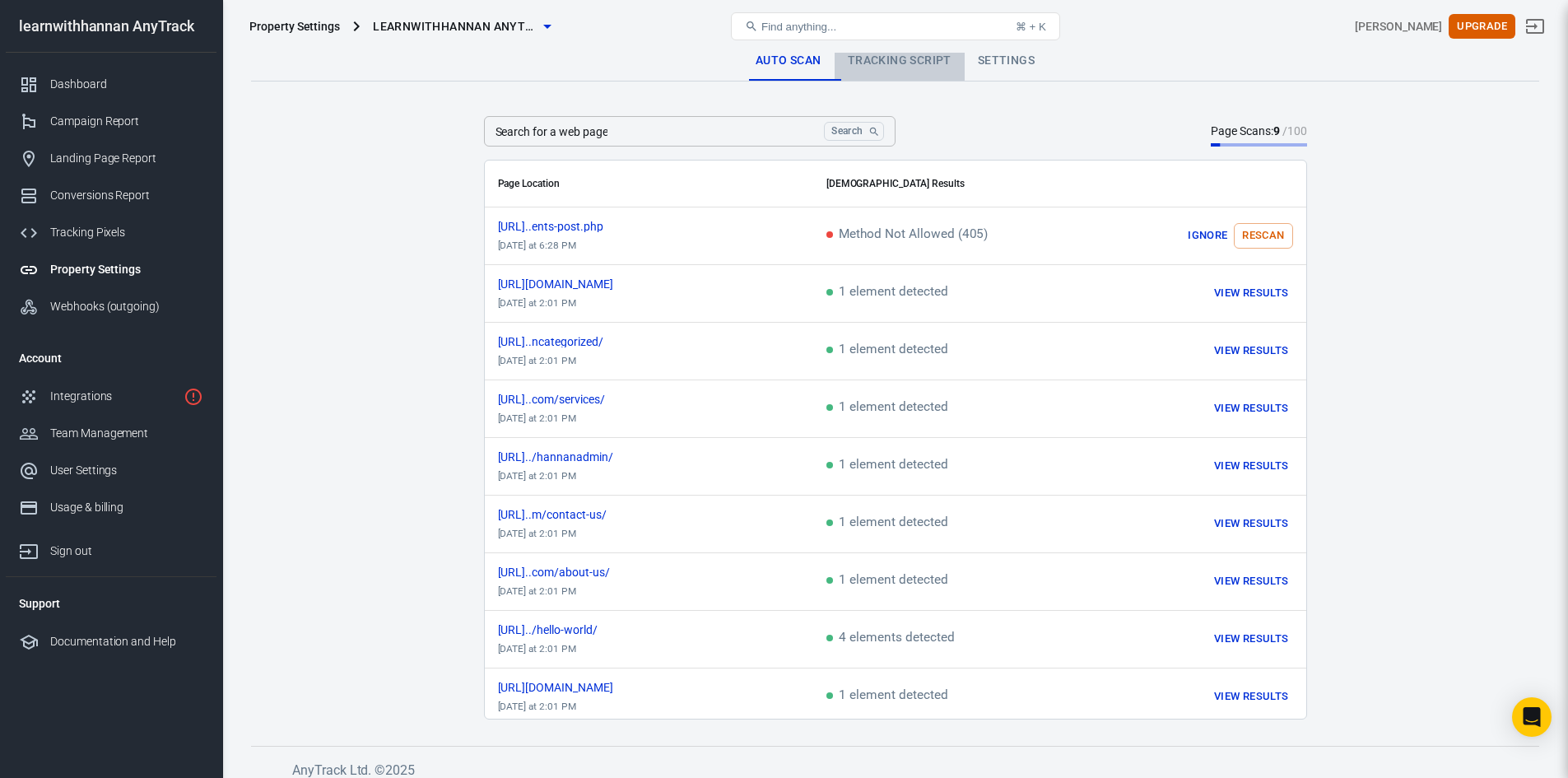
click at [872, 58] on link "Tracking Script" at bounding box center [900, 60] width 130 height 39
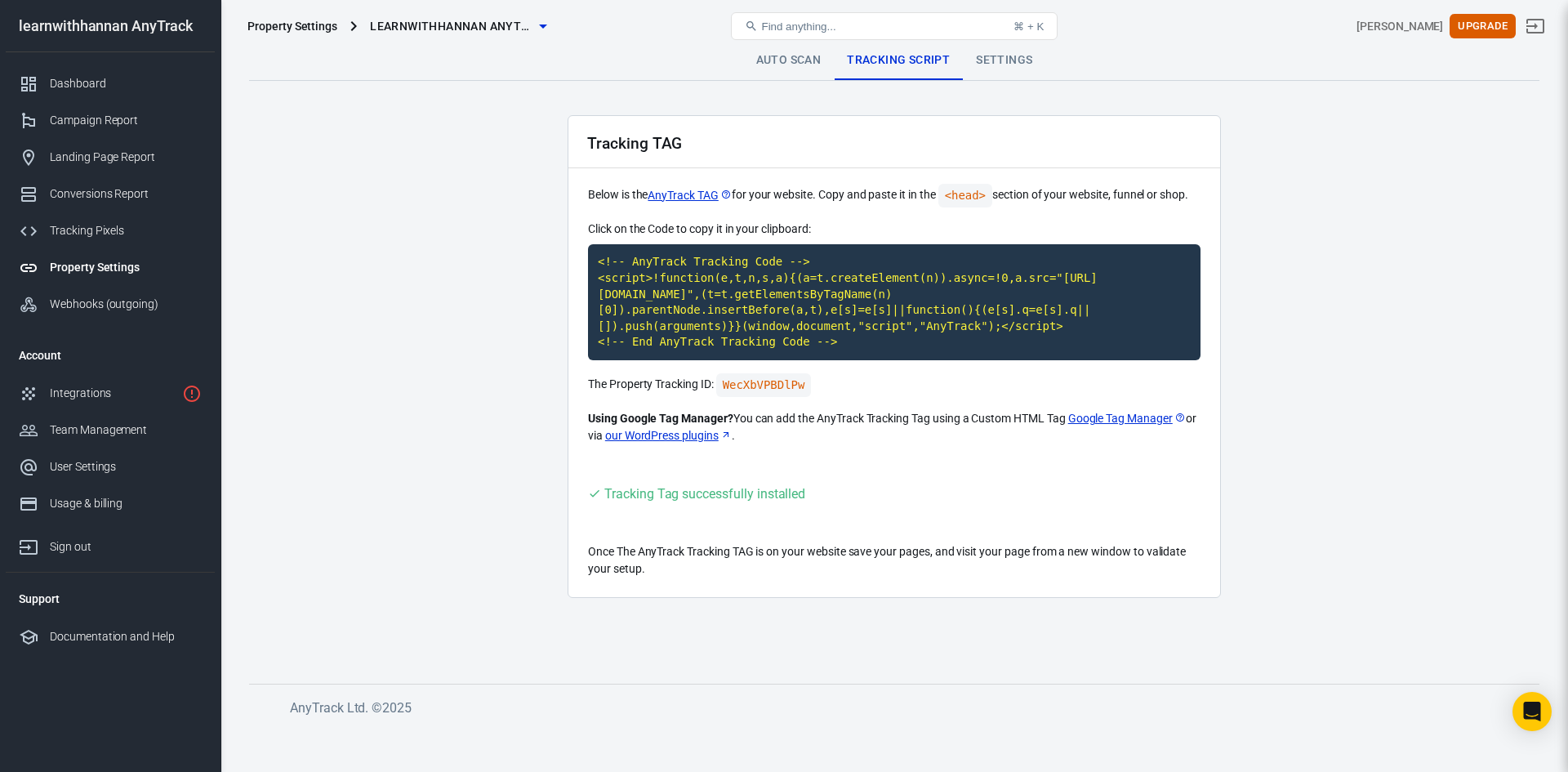
click at [697, 195] on link "AnyTrack TAG" at bounding box center [690, 196] width 84 height 17
click at [1117, 417] on link "Google Tag Manager" at bounding box center [1127, 419] width 118 height 17
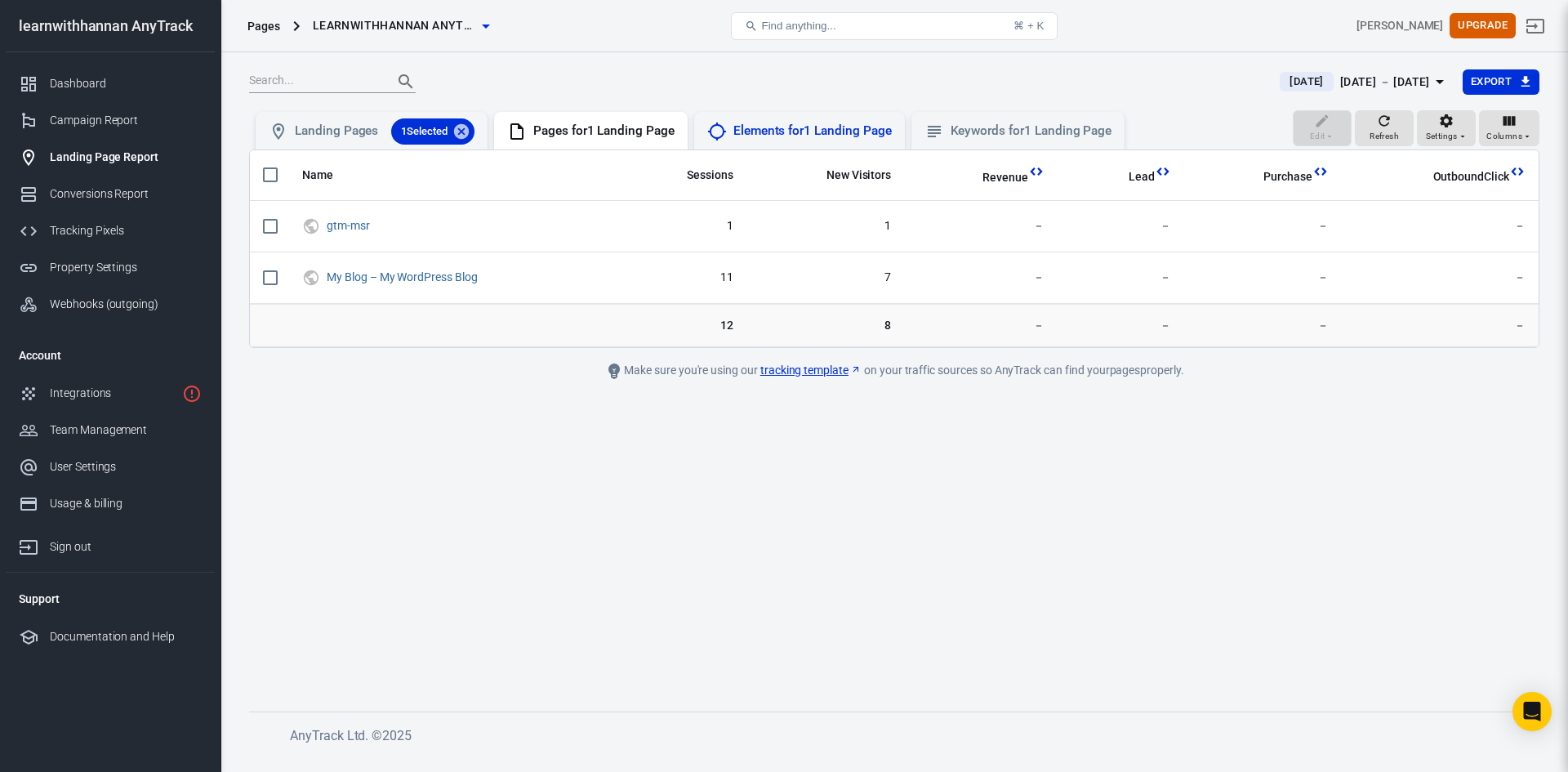
click at [802, 127] on div "Elements for 1 Landing Page" at bounding box center [812, 131] width 159 height 17
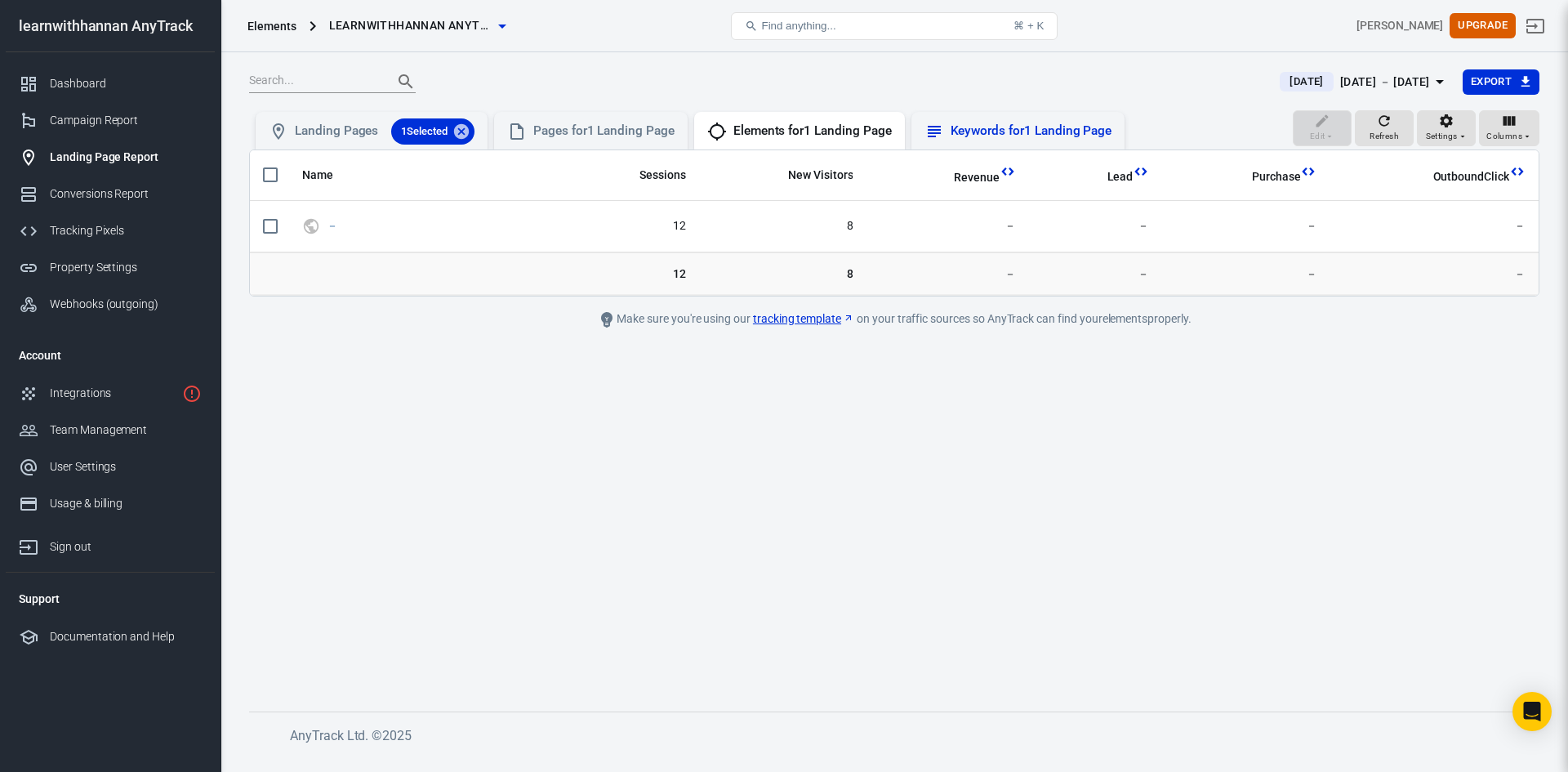
click at [988, 128] on div "Keywords for 1 Landing Page" at bounding box center [1031, 131] width 161 height 17
click at [614, 131] on div "Pages for 1 Landing Page" at bounding box center [603, 131] width 142 height 17
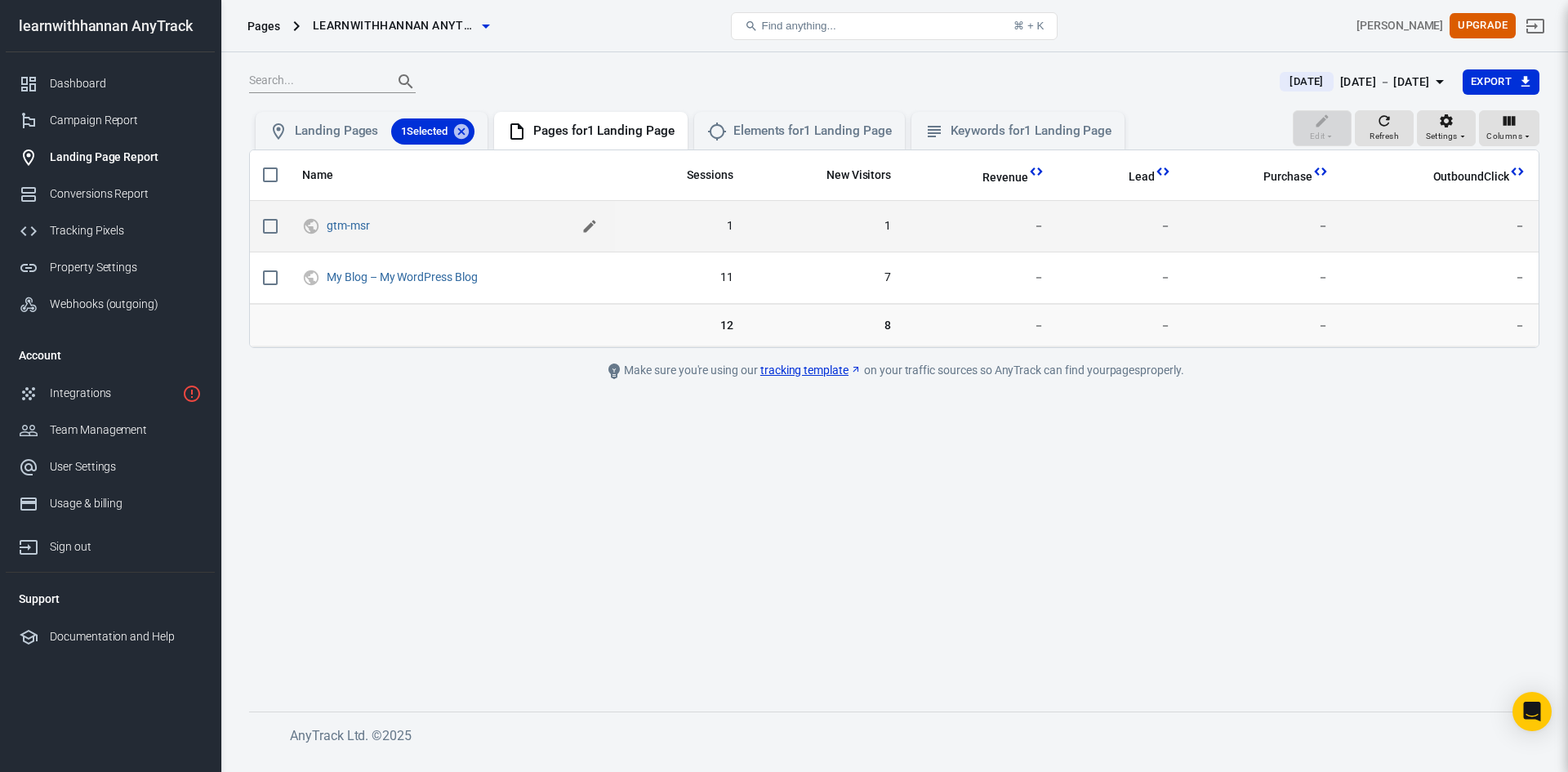
click at [592, 224] on icon "scrollable content" at bounding box center [589, 226] width 16 height 16
click at [657, 220] on span "1" at bounding box center [680, 225] width 105 height 16
click at [271, 220] on input "scrollable content" at bounding box center [271, 226] width 34 height 34
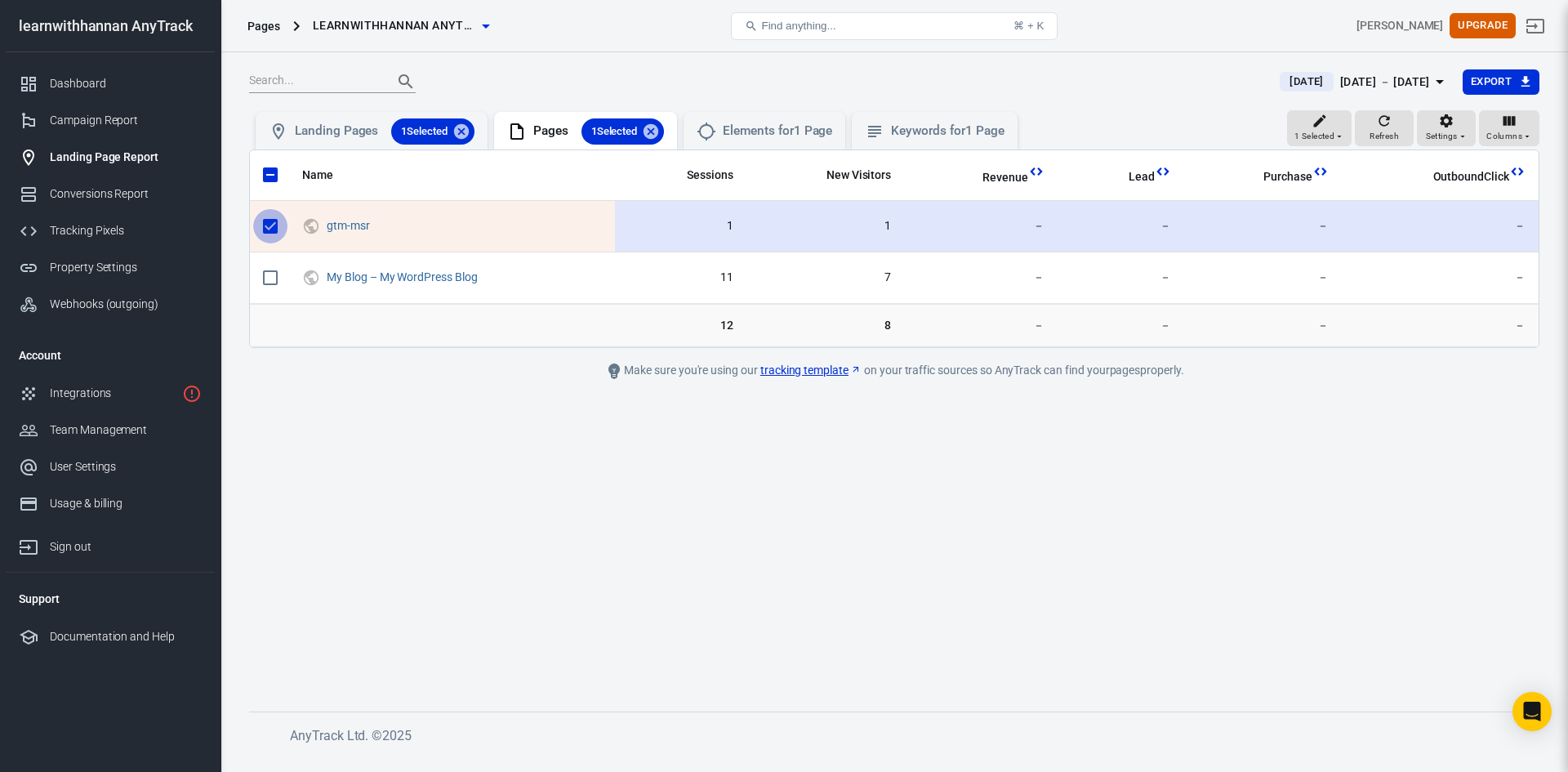
click at [271, 225] on input "scrollable content" at bounding box center [271, 226] width 34 height 34
checkbox input "false"
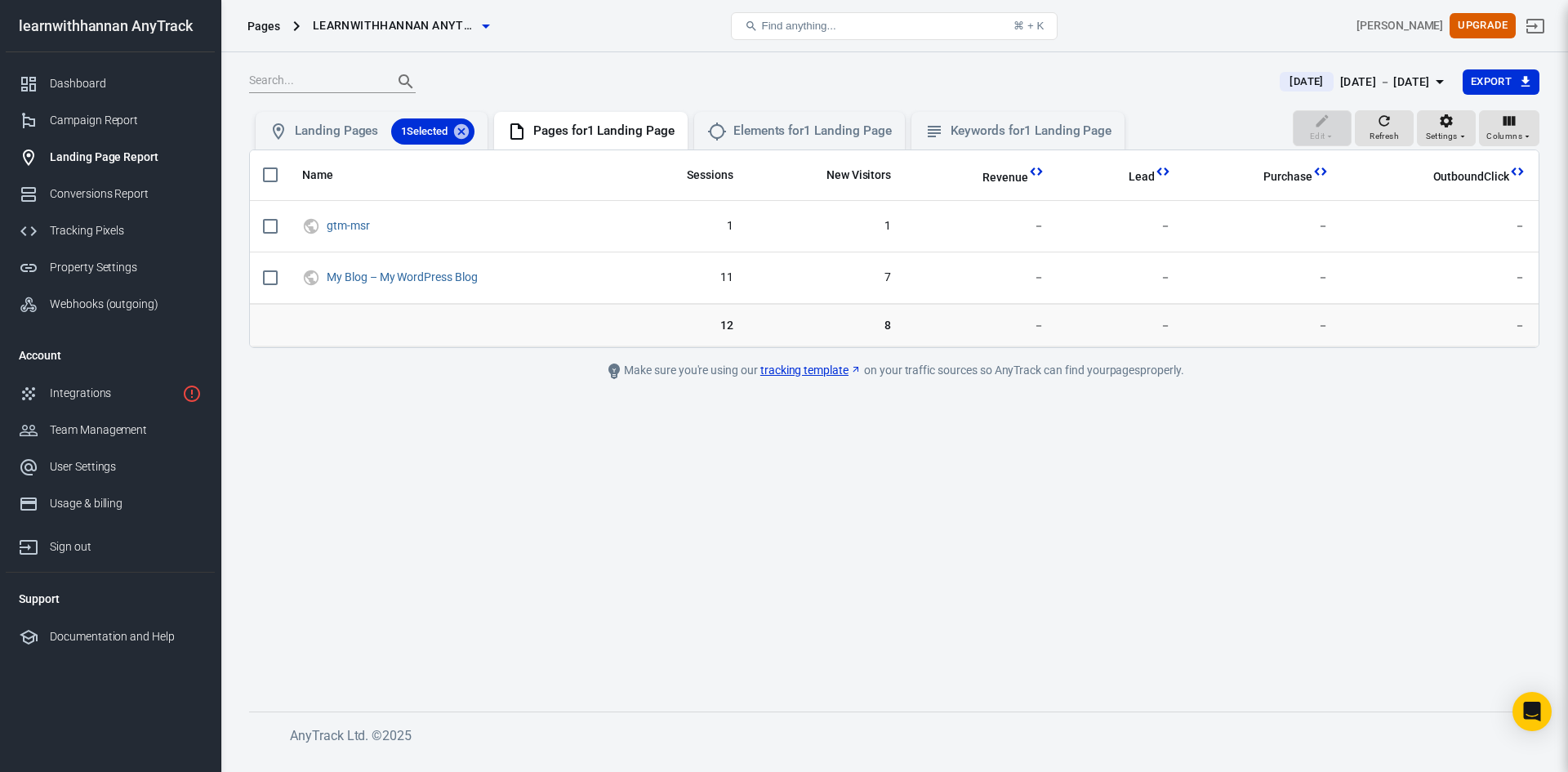
click at [583, 470] on main "Today Sep 27 － Sep 27, 2025 Export Edit Refresh Settings Columns Landing Pages …" at bounding box center [894, 376] width 1291 height 616
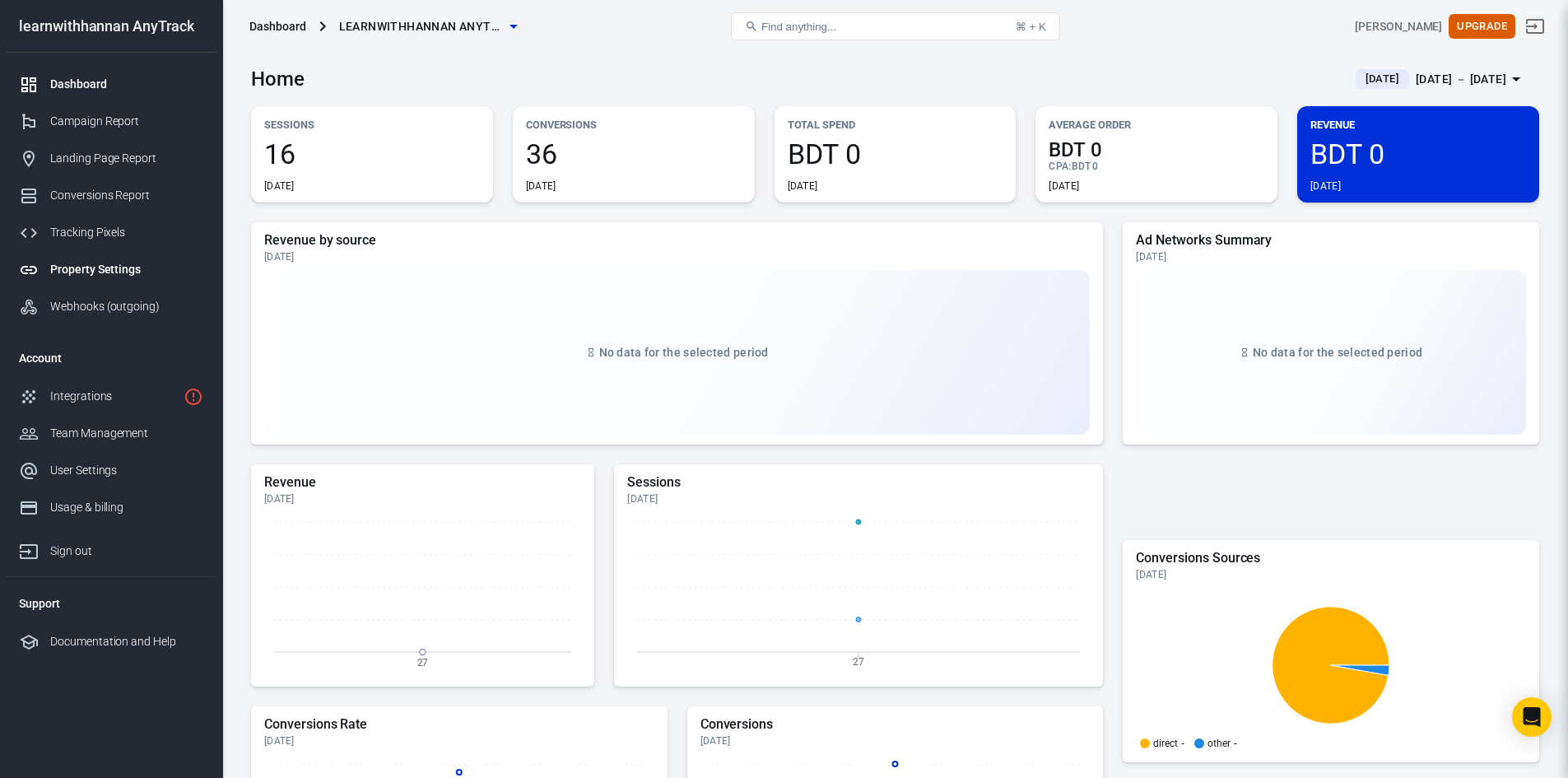
click at [109, 272] on div "Property Settings" at bounding box center [126, 270] width 153 height 17
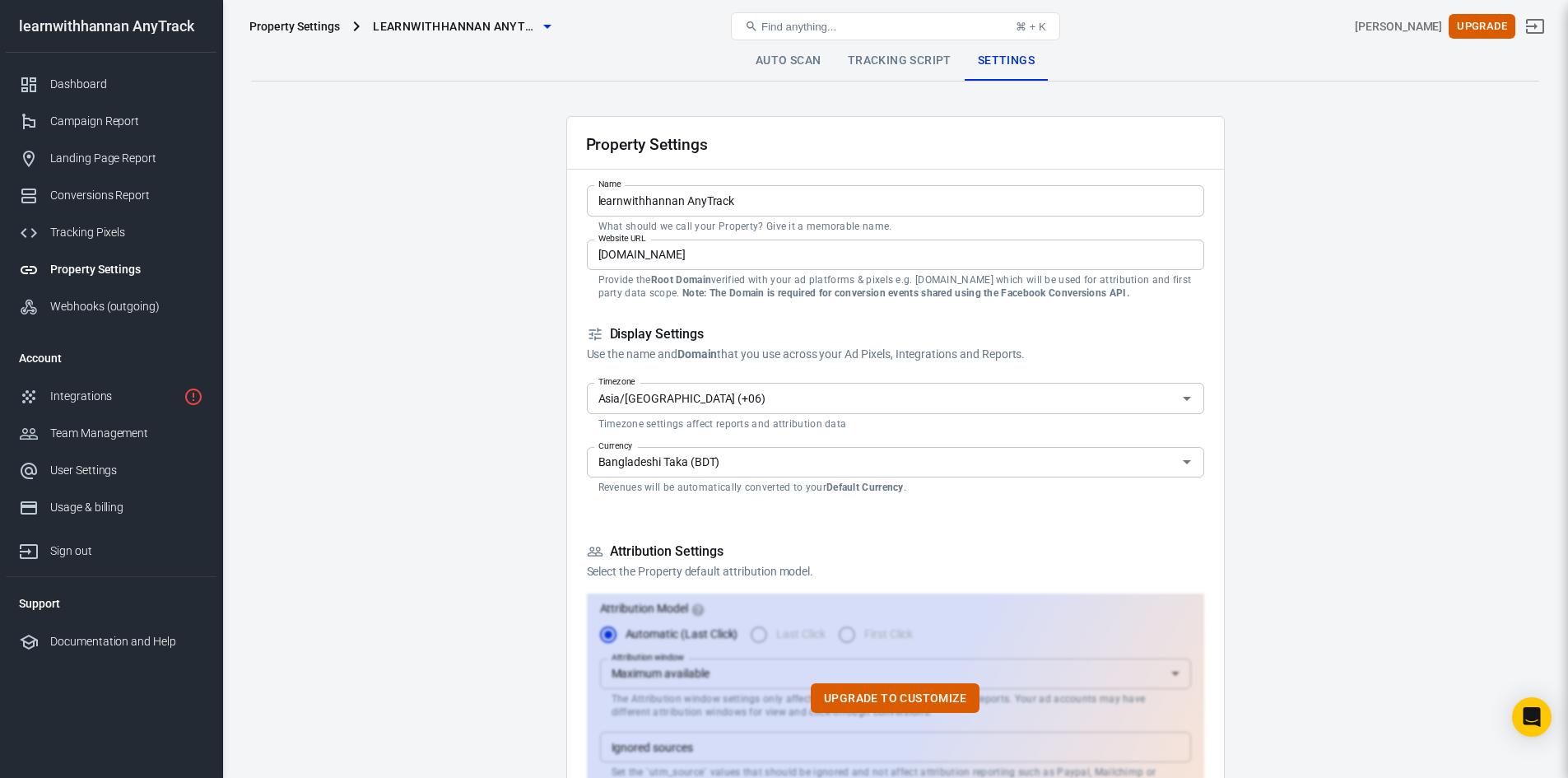
click at [862, 53] on link "Tracking Script" at bounding box center [900, 60] width 130 height 39
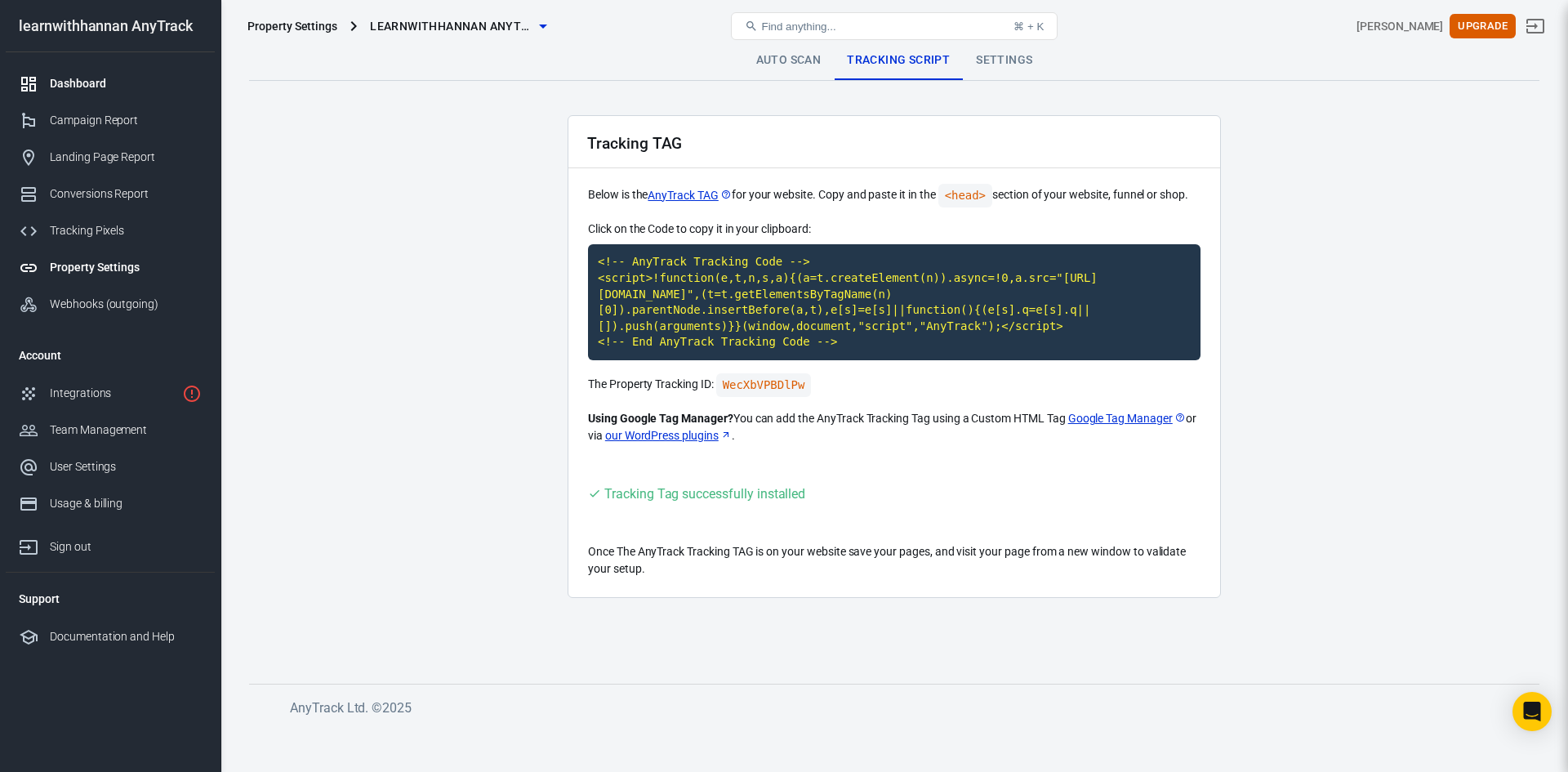
click at [92, 85] on div "Dashboard" at bounding box center [125, 84] width 152 height 17
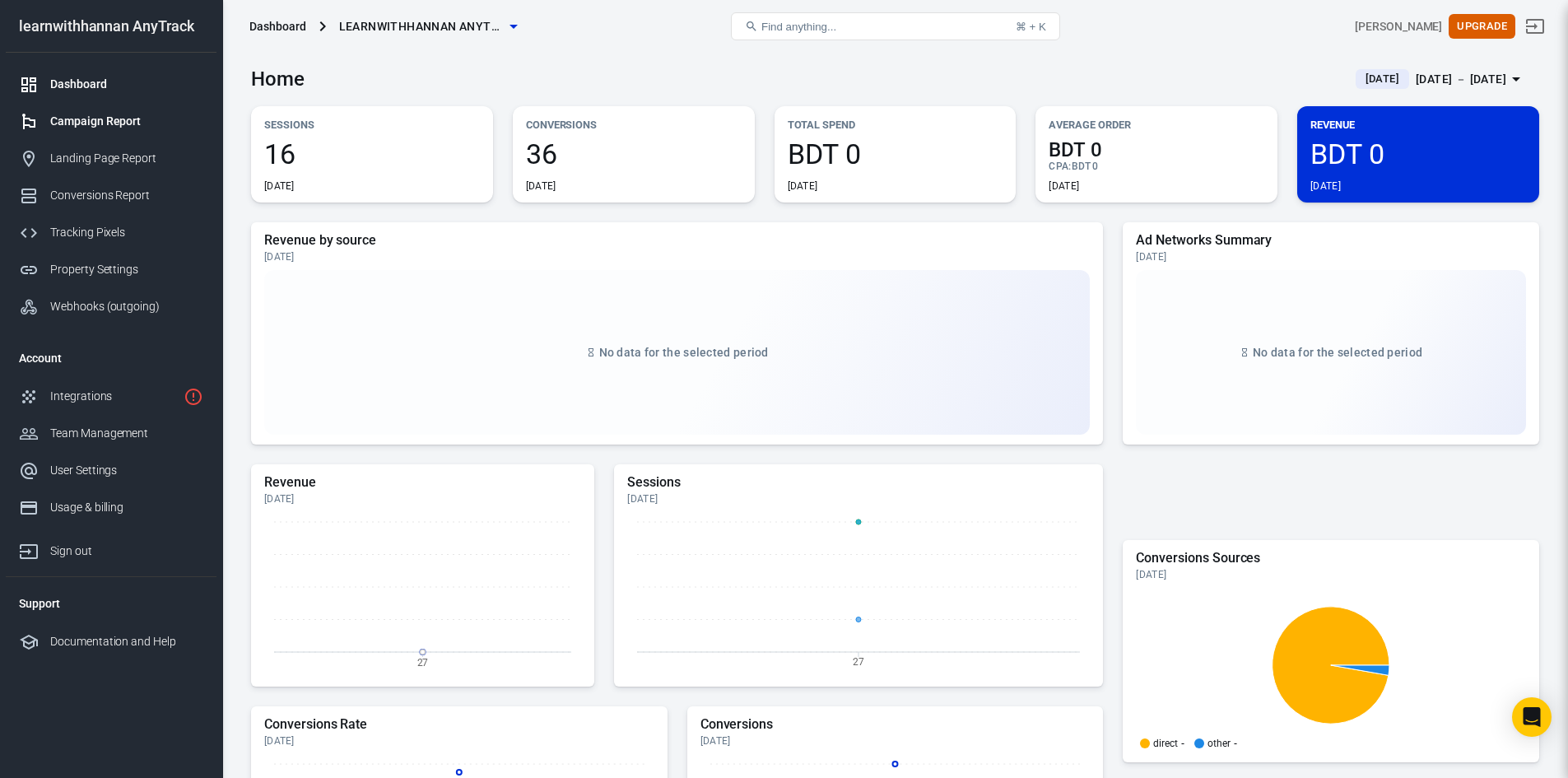
click at [113, 125] on div "Campaign Report" at bounding box center [126, 122] width 153 height 17
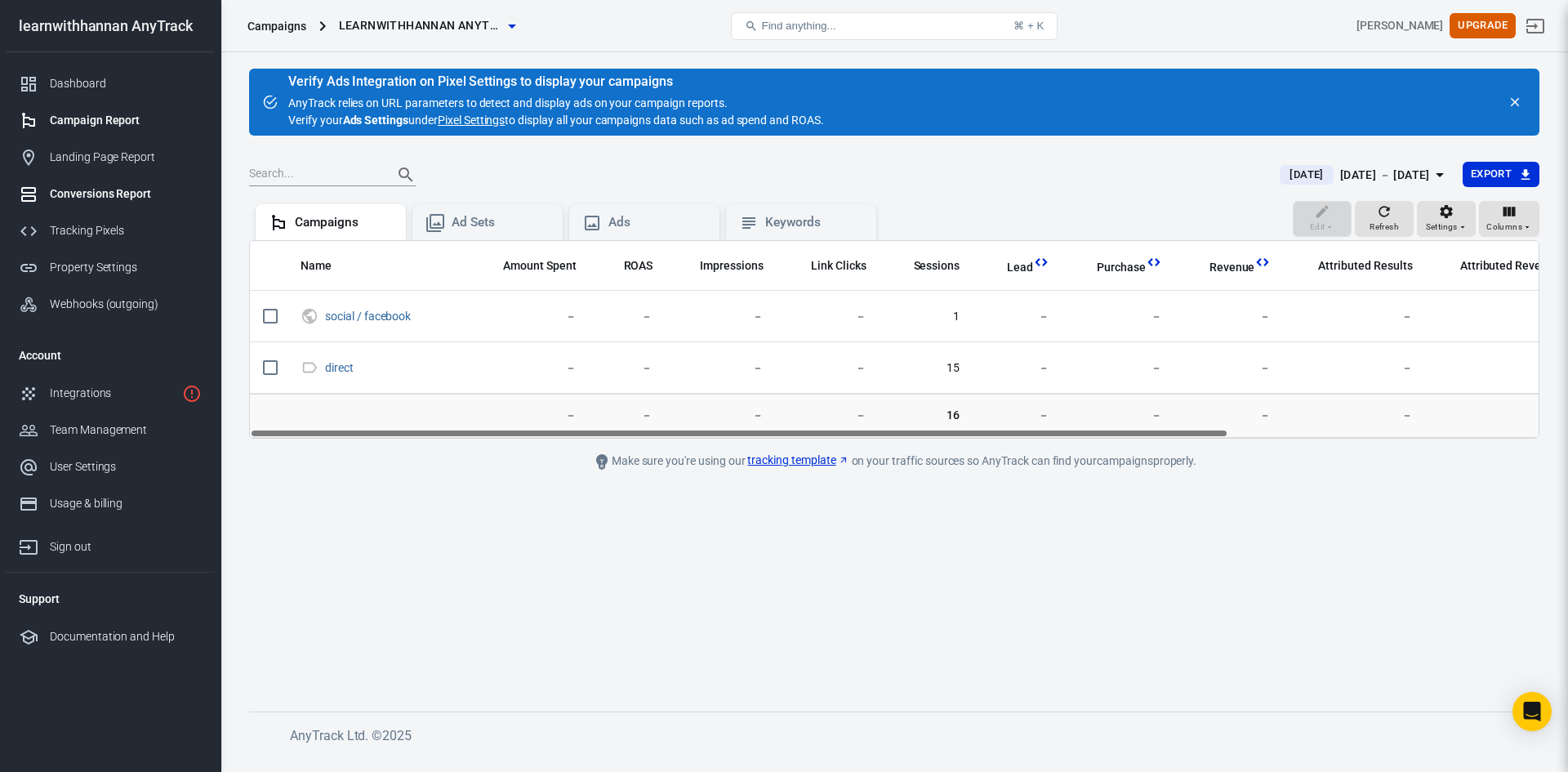
click at [104, 194] on div "Conversions Report" at bounding box center [125, 194] width 152 height 17
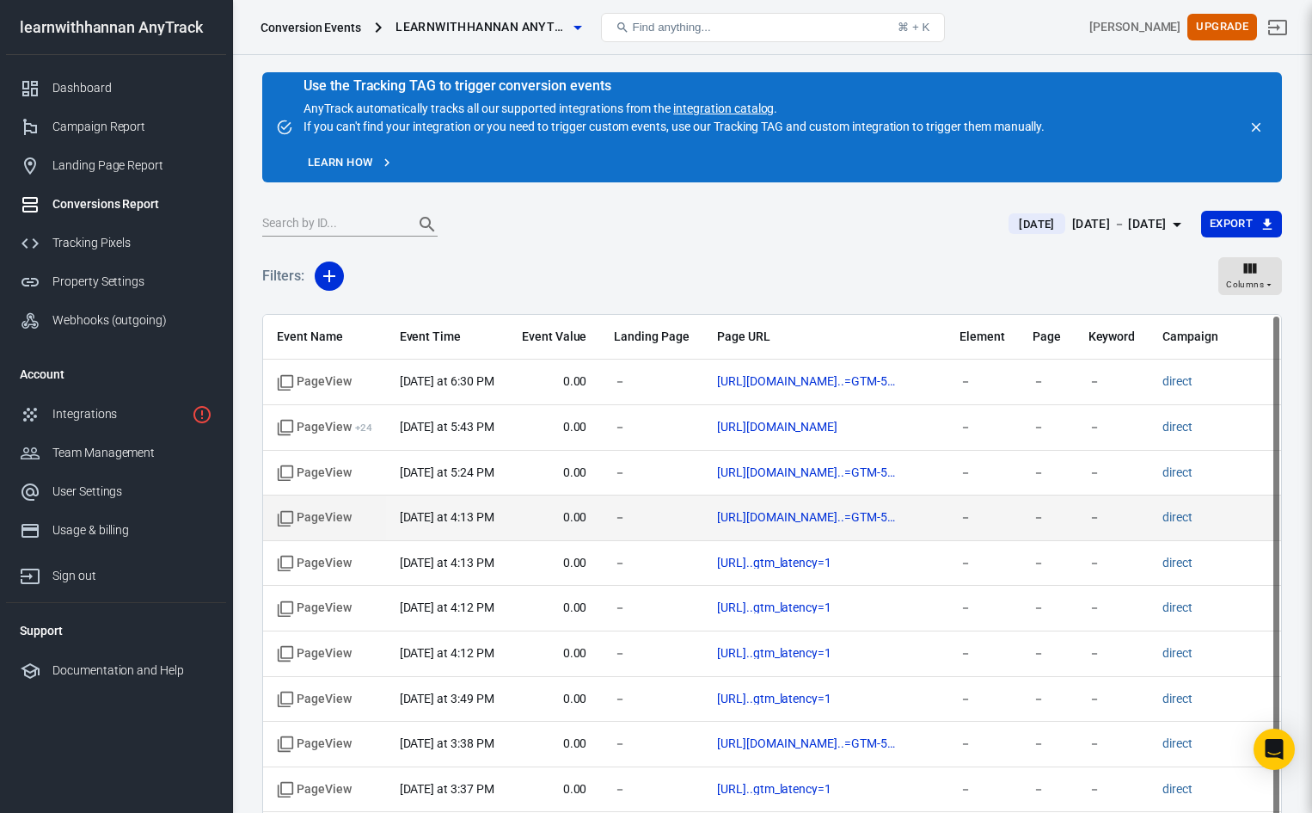
scroll to position [34, 0]
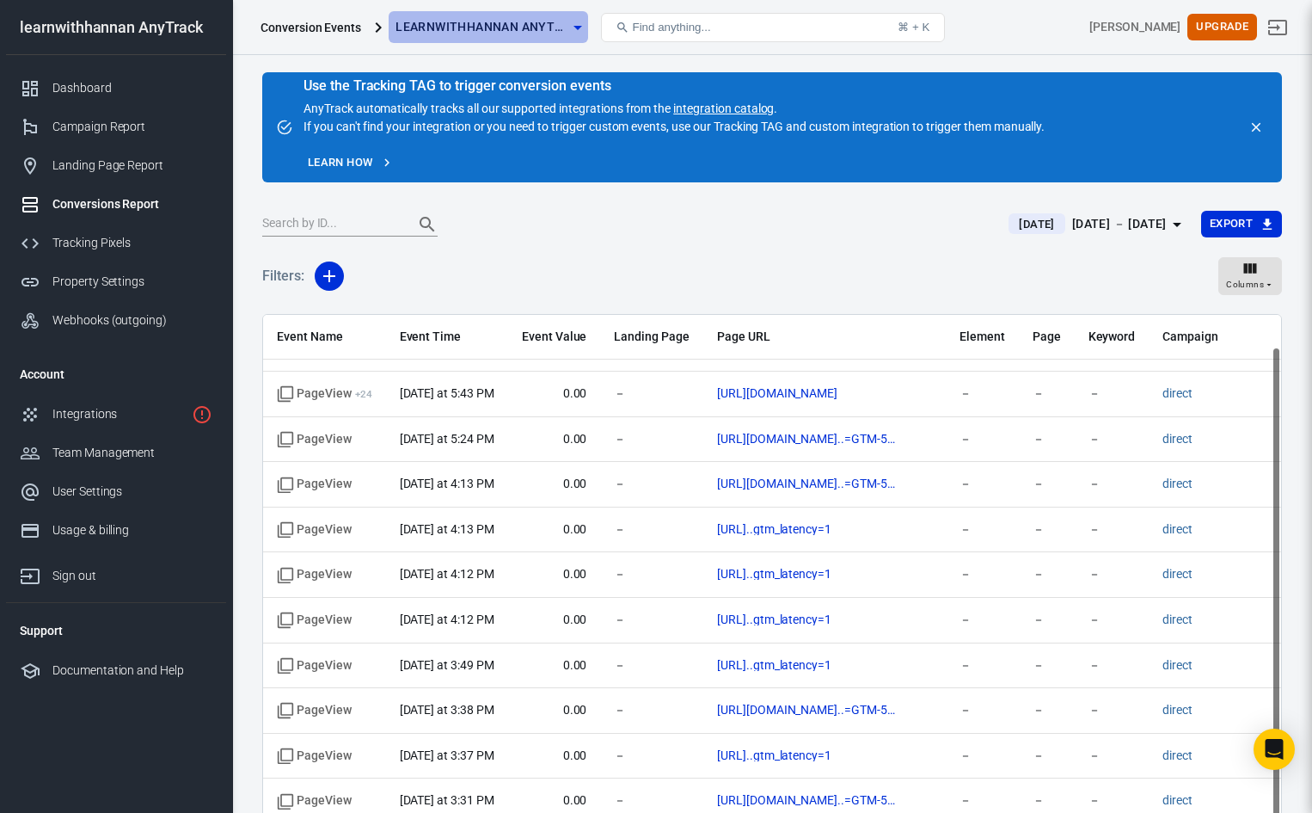
click at [565, 30] on span "learnwithhannan AnyTrack" at bounding box center [482, 26] width 172 height 21
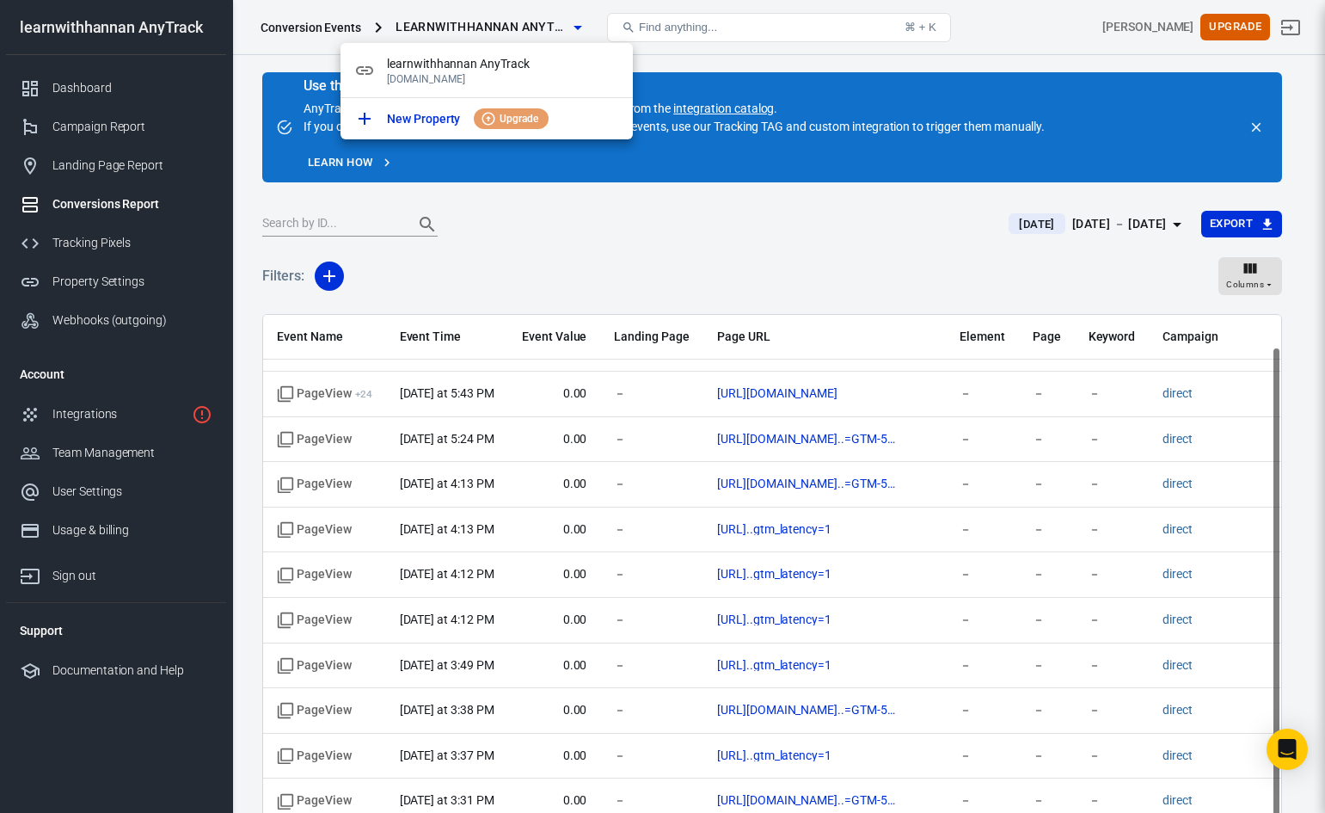
click at [608, 1] on div at bounding box center [662, 406] width 1325 height 813
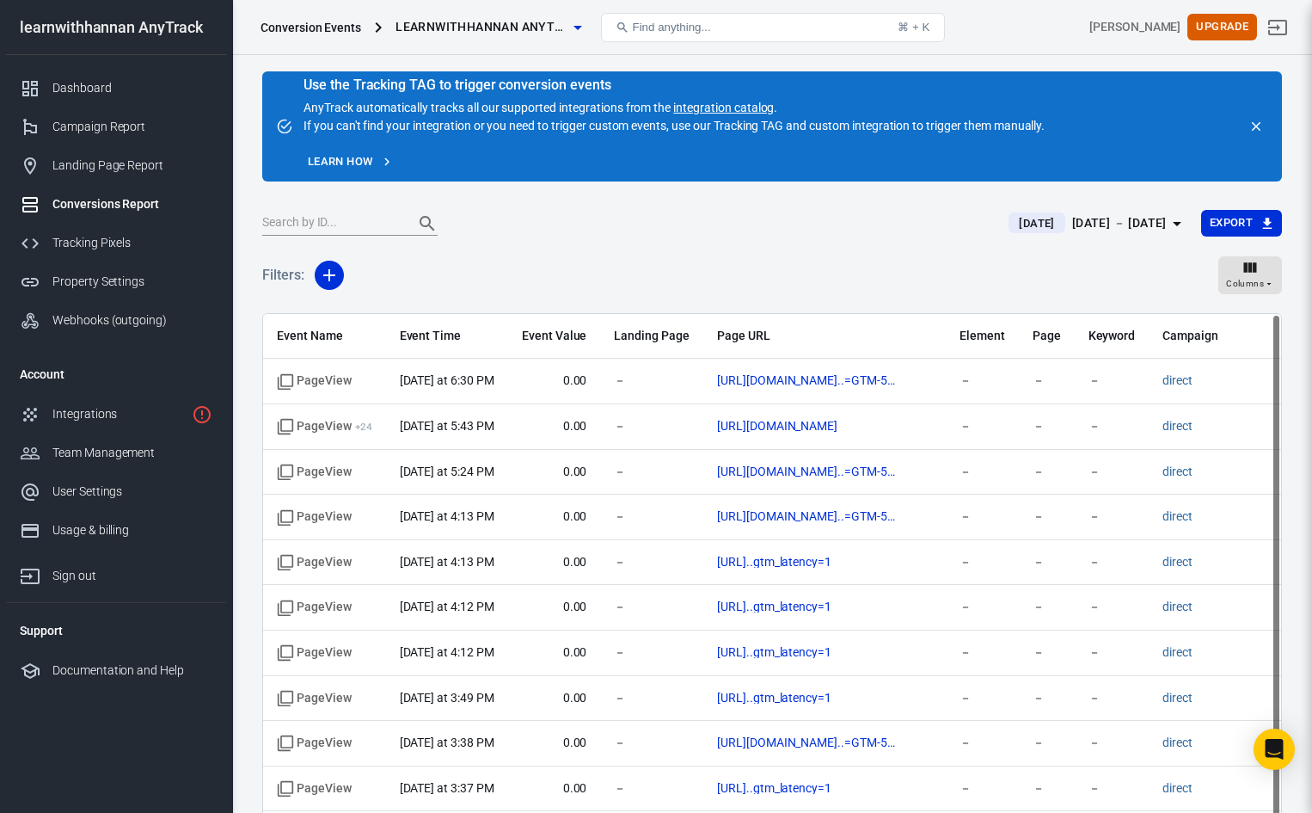
scroll to position [0, 0]
